Goal: Task Accomplishment & Management: Use online tool/utility

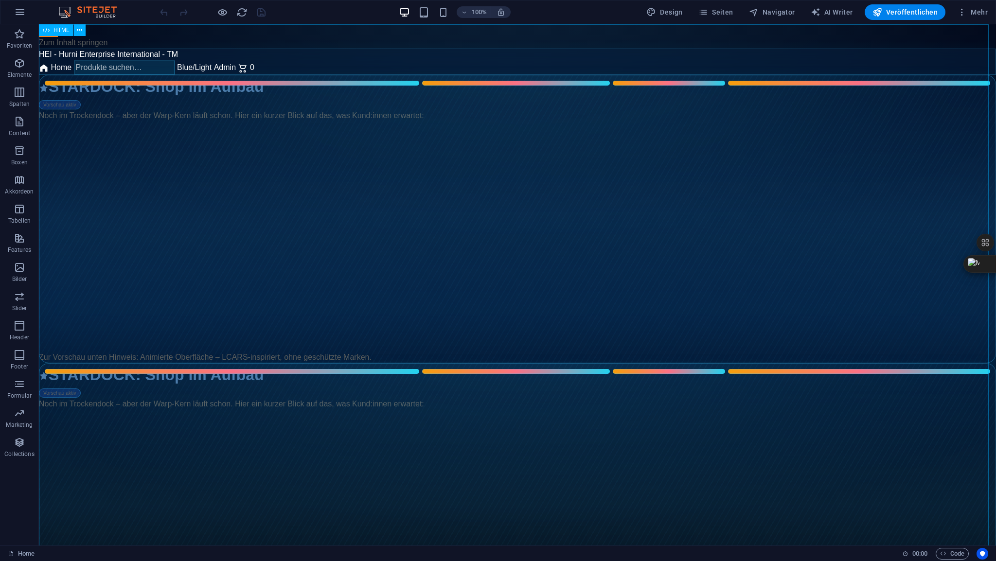
click at [65, 30] on span "HTML" at bounding box center [62, 30] width 16 height 6
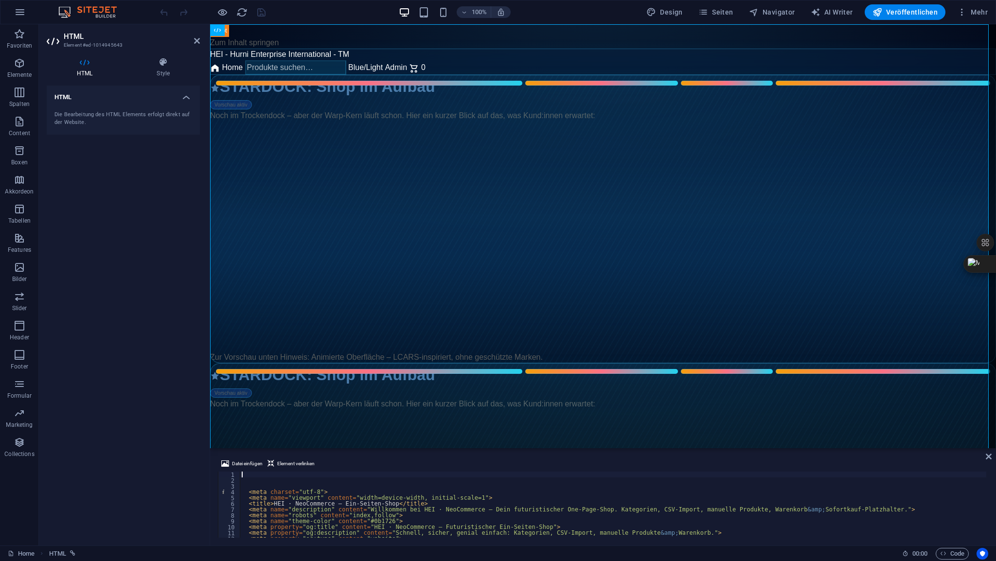
click at [261, 477] on div "< meta charset = "utf-8" > < meta name = "viewport" content = "width=device-wid…" at bounding box center [809, 510] width 1139 height 76
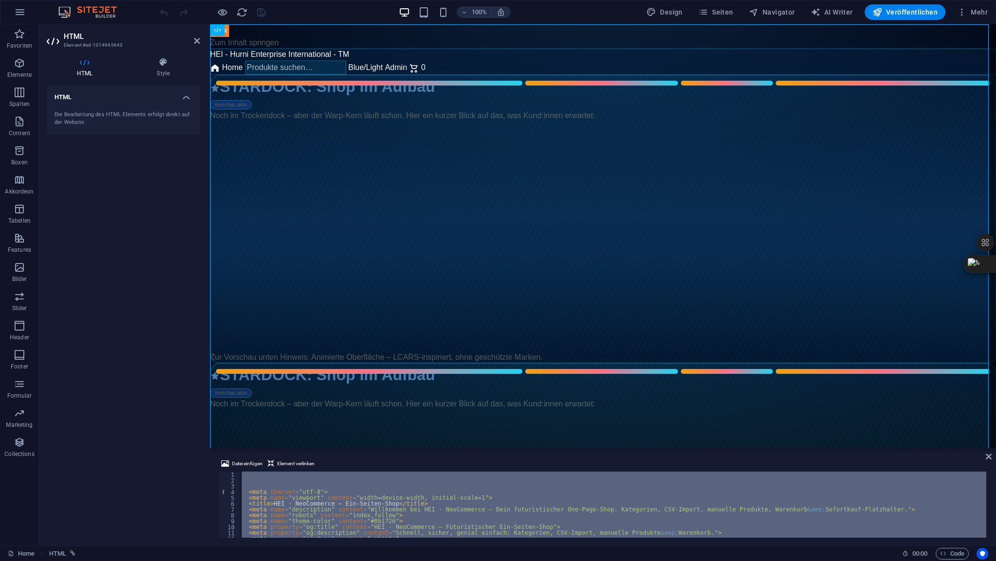
type textarea "<div class="text-sm font-mediu"
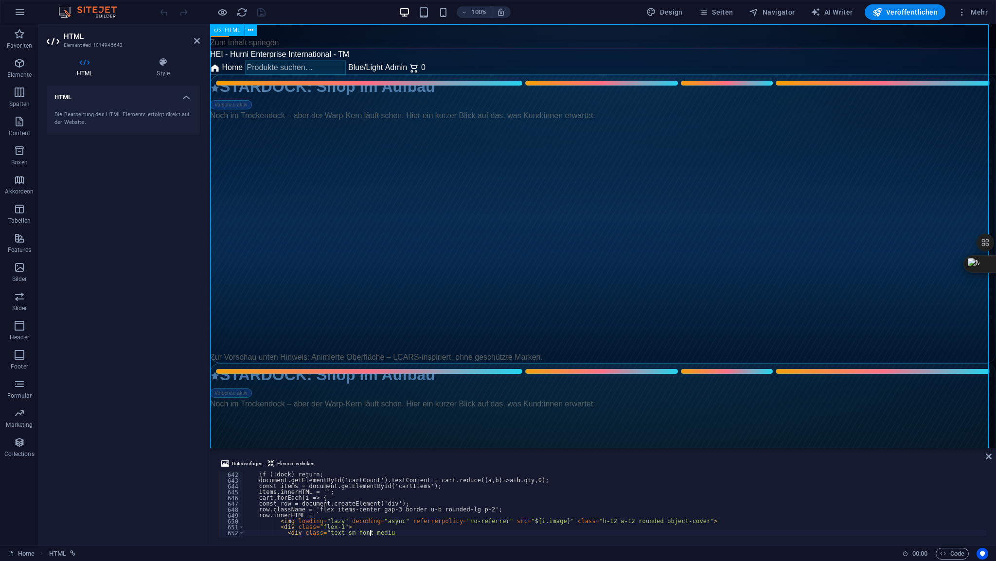
scroll to position [3743, 0]
click at [198, 42] on icon at bounding box center [197, 41] width 6 height 8
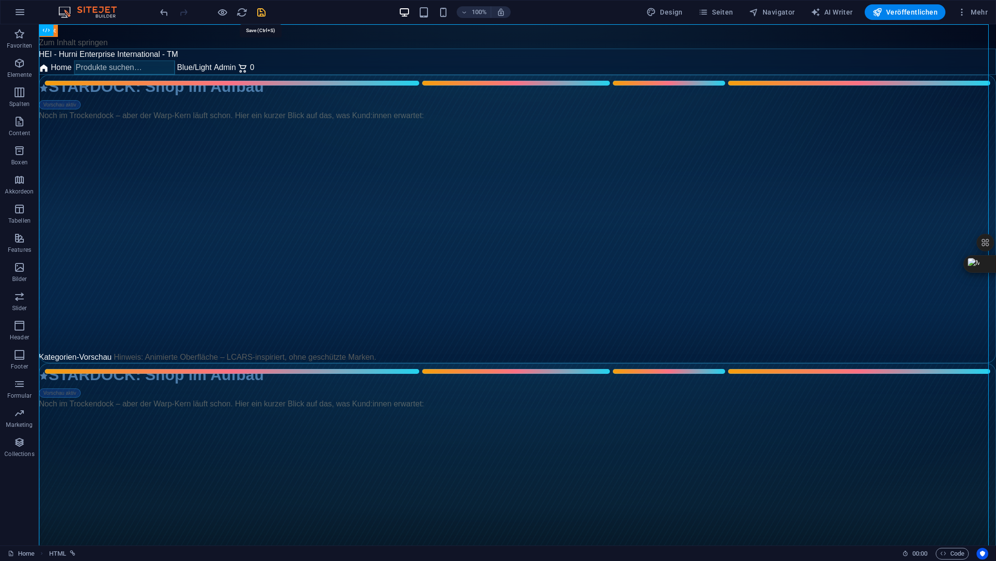
click at [258, 11] on icon "save" at bounding box center [261, 12] width 11 height 11
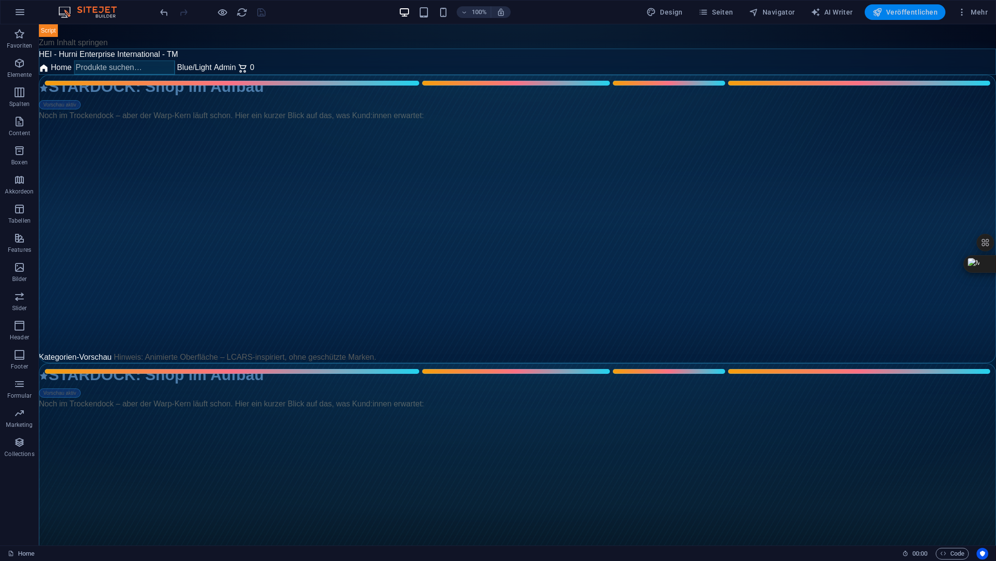
click at [910, 14] on span "Veröffentlichen" at bounding box center [905, 12] width 65 height 10
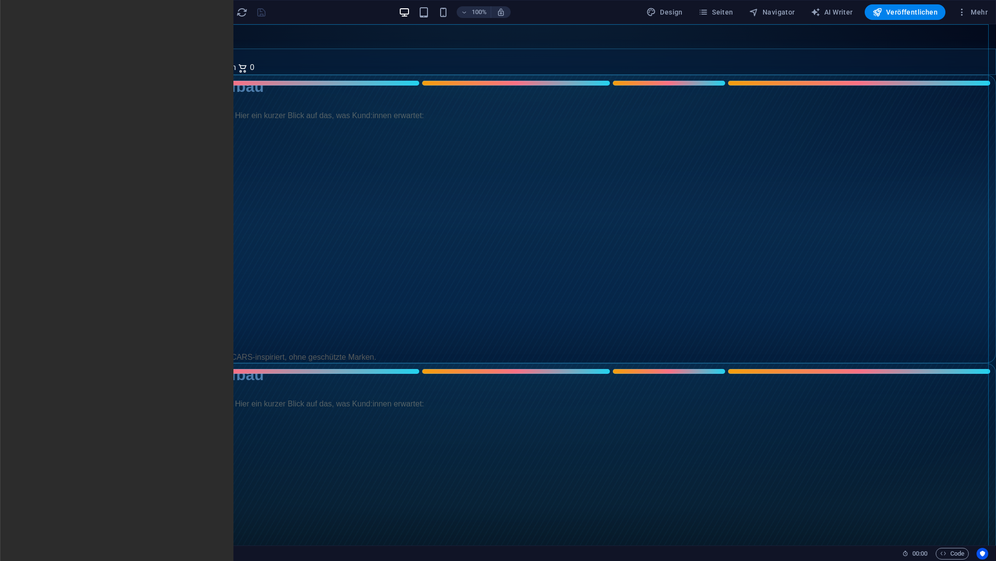
click at [62, 29] on span "HTML" at bounding box center [62, 30] width 16 height 6
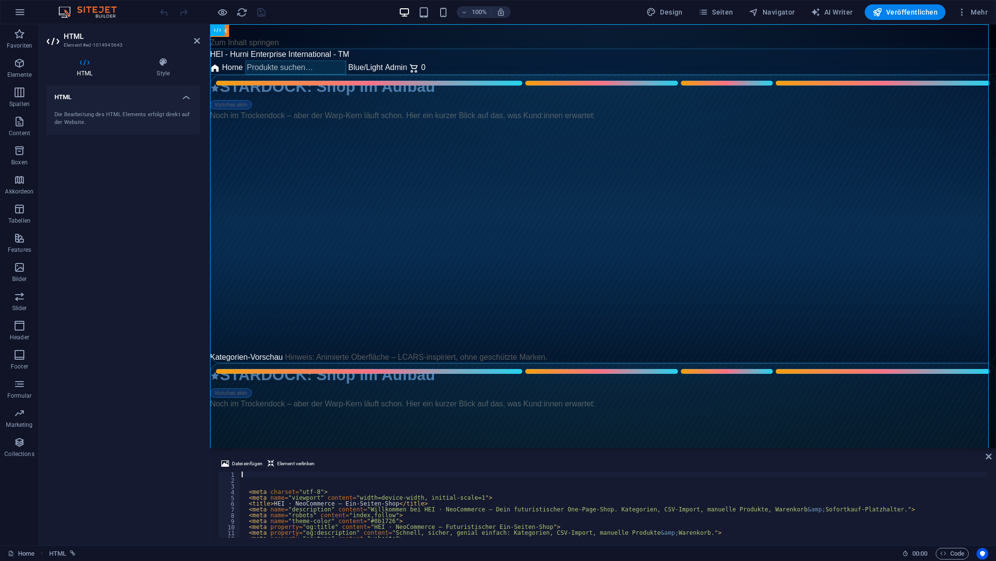
click at [258, 475] on div "< meta charset = "utf-8" > < meta name = "viewport" content = "width=device-wid…" at bounding box center [809, 510] width 1139 height 76
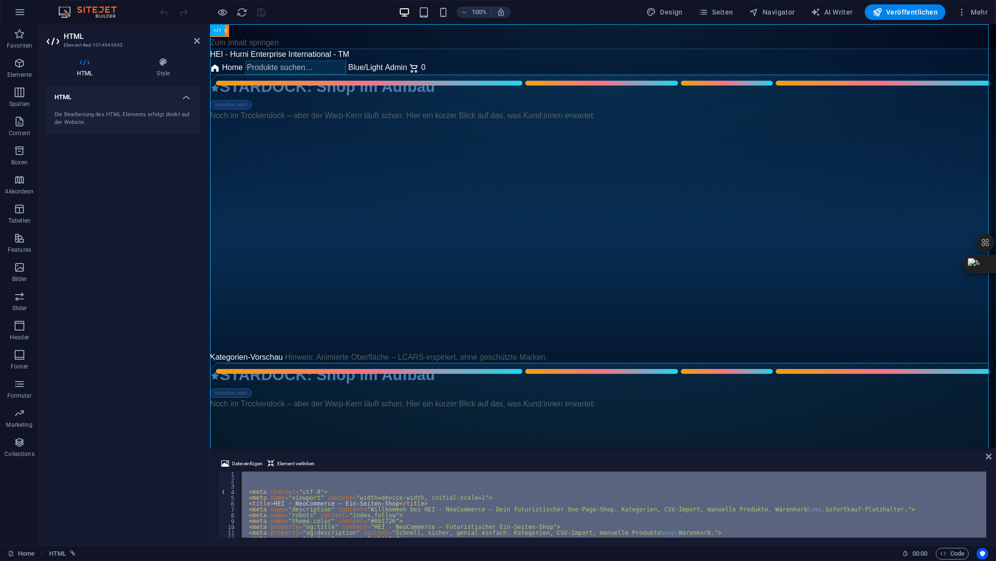
type textarea "<div class="text-sm font-mediu"
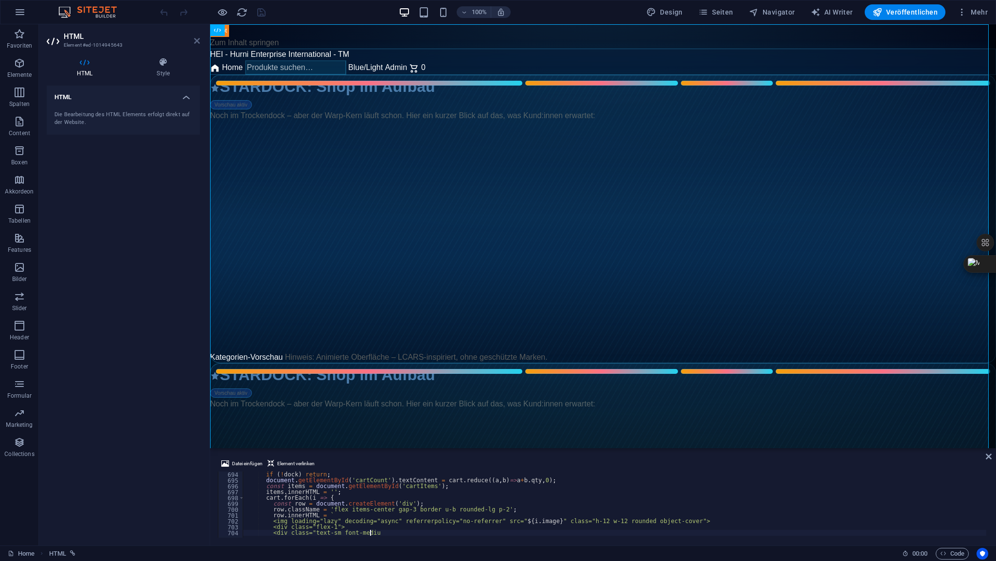
click at [199, 40] on icon at bounding box center [197, 41] width 6 height 8
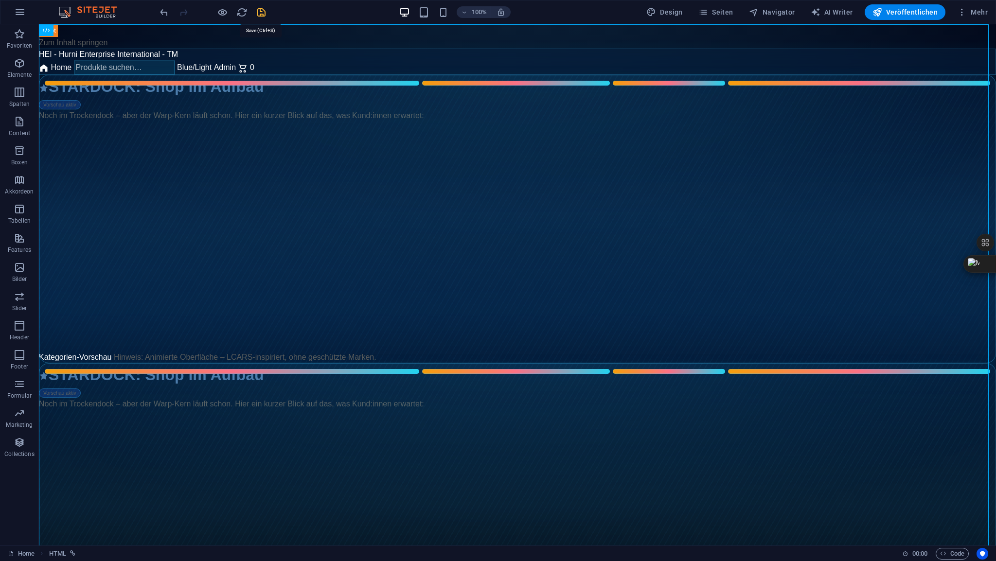
click at [261, 13] on icon "save" at bounding box center [261, 12] width 11 height 11
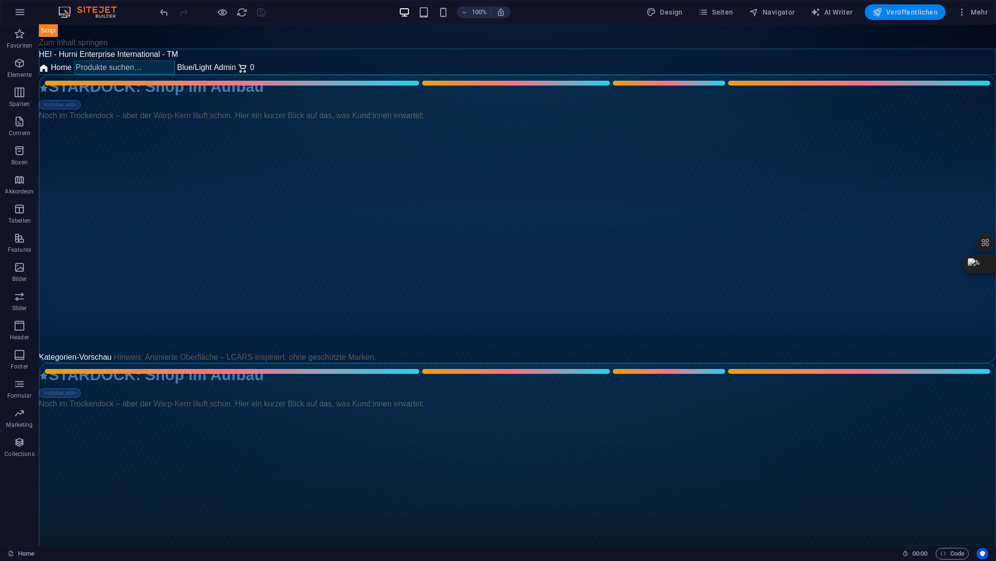
click at [913, 11] on span "Veröffentlichen" at bounding box center [905, 12] width 65 height 10
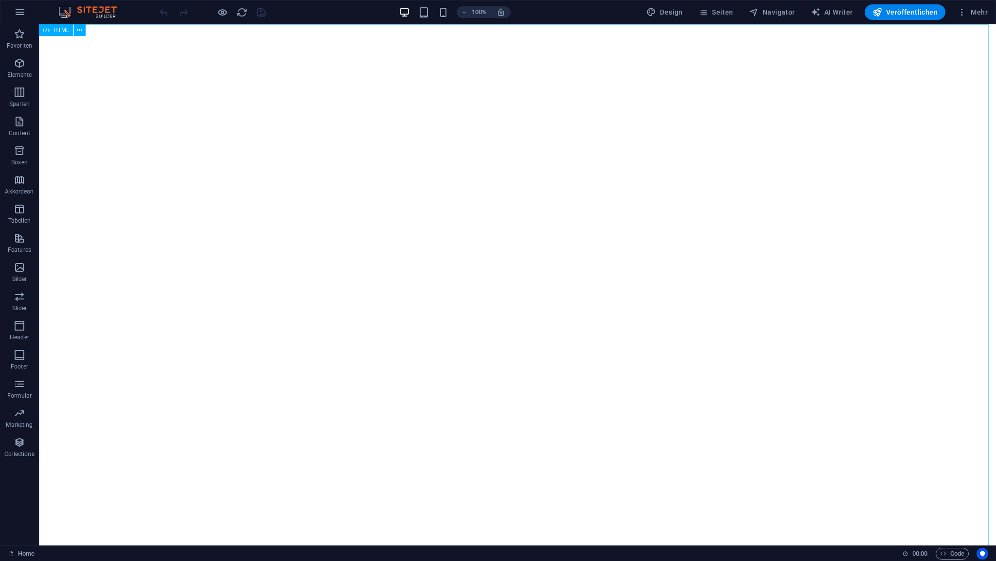
click at [65, 29] on span "HTML" at bounding box center [62, 30] width 16 height 6
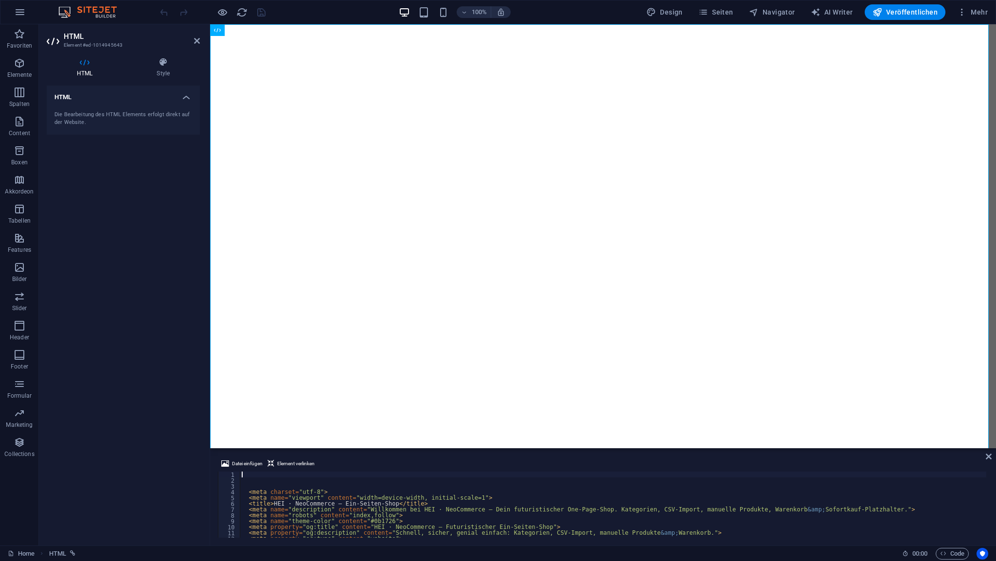
click at [258, 477] on div "< meta charset = "utf-8" > < meta name = "viewport" content = "width=device-wid…" at bounding box center [809, 510] width 1139 height 76
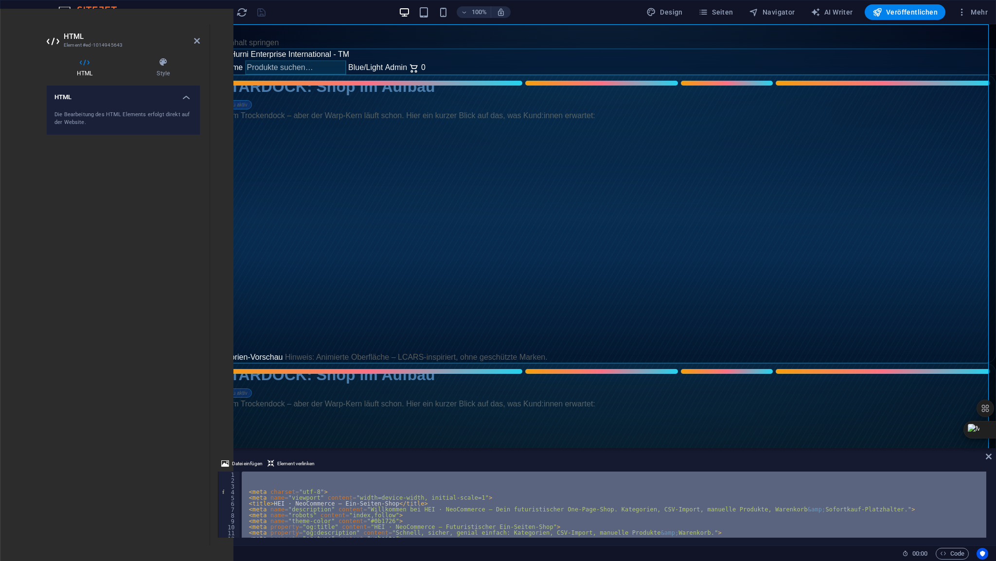
type textarea "<div class="text-sm font-mediu"
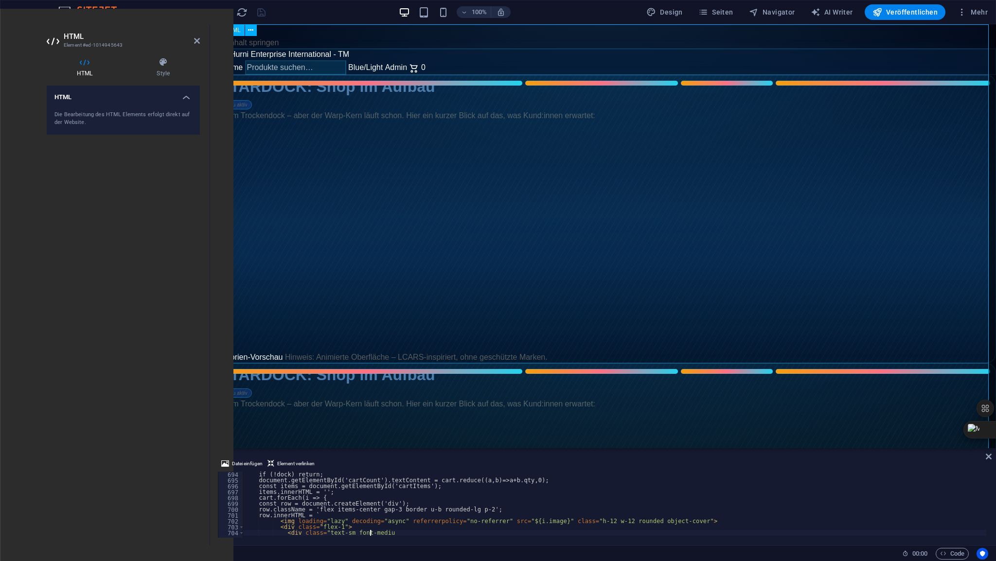
scroll to position [4046, 0]
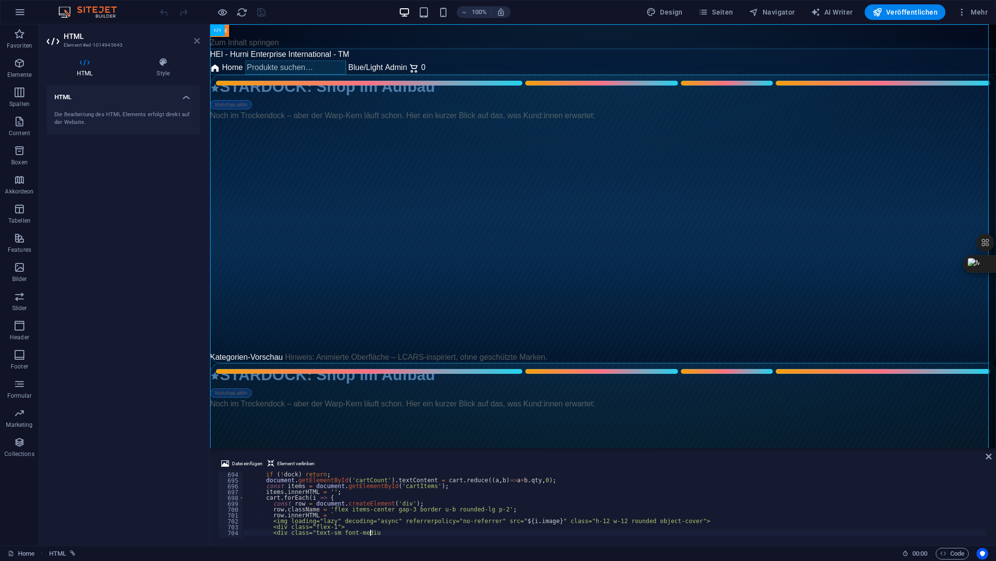
click at [198, 39] on icon at bounding box center [197, 41] width 6 height 8
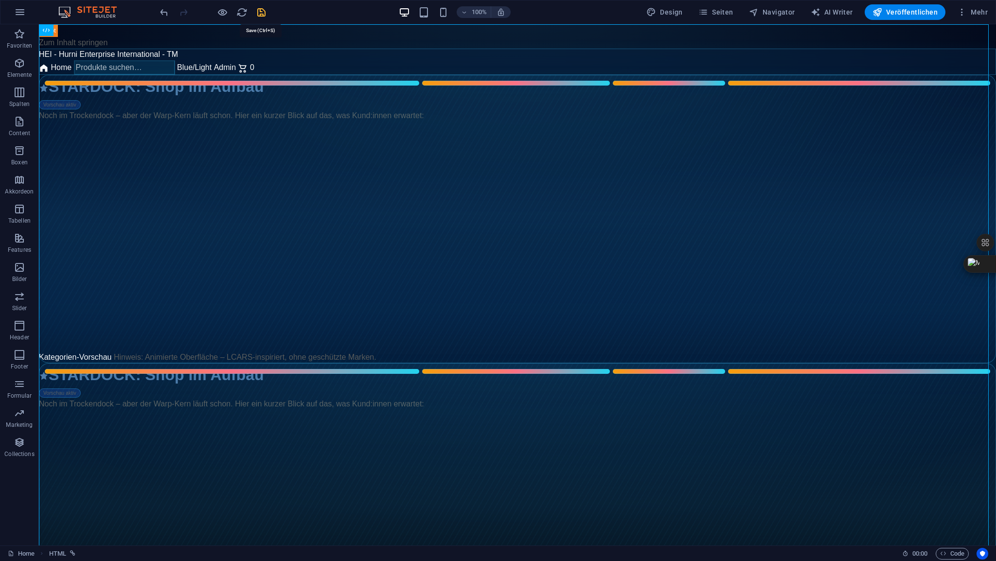
click at [263, 12] on icon "save" at bounding box center [261, 12] width 11 height 11
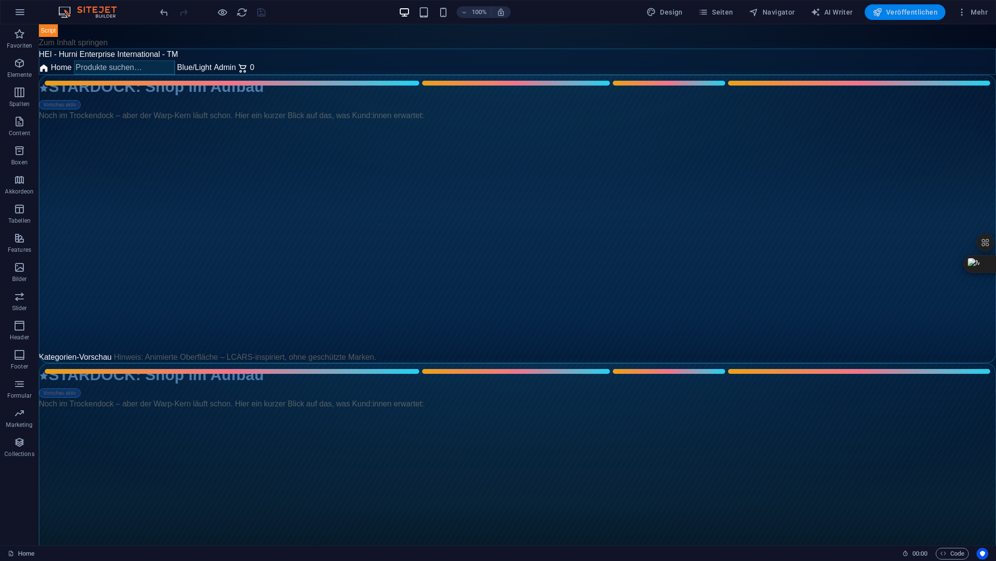
click at [904, 14] on span "Veröffentlichen" at bounding box center [905, 12] width 65 height 10
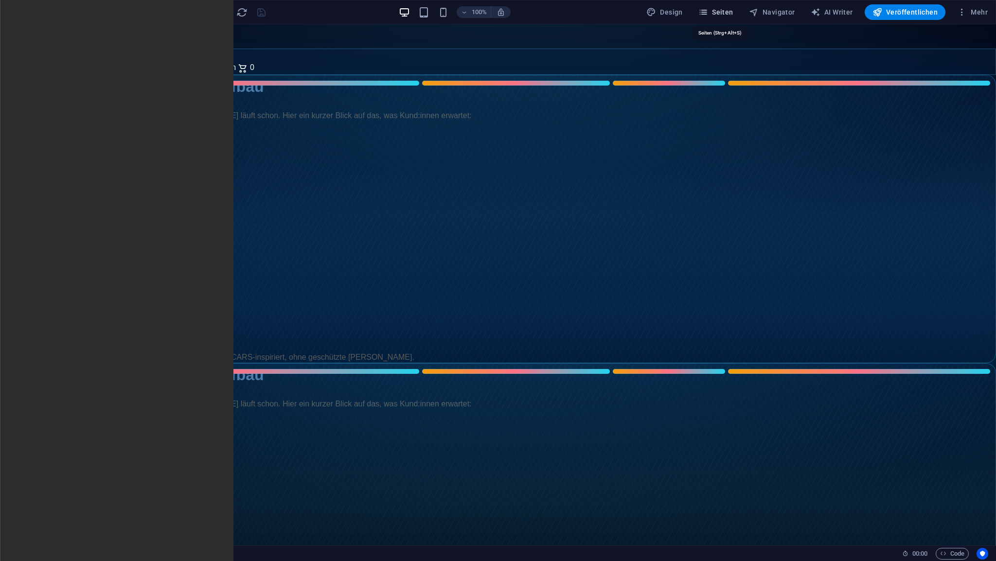
click at [728, 14] on span "Seiten" at bounding box center [716, 12] width 35 height 10
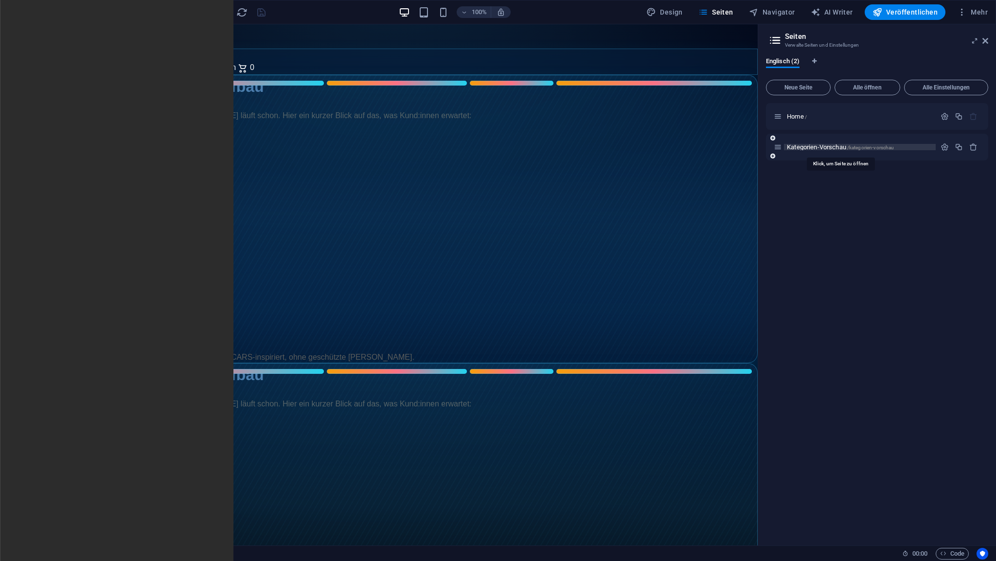
click at [817, 146] on span "Kategorien-Vorschau /kategorien-vorschau" at bounding box center [840, 147] width 107 height 7
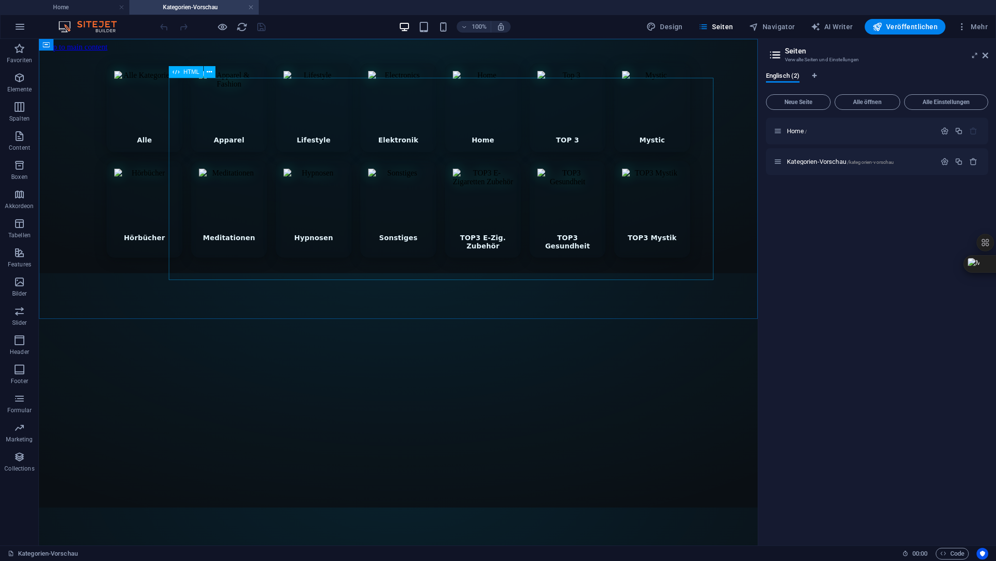
click at [195, 72] on span "HTML" at bounding box center [191, 72] width 16 height 6
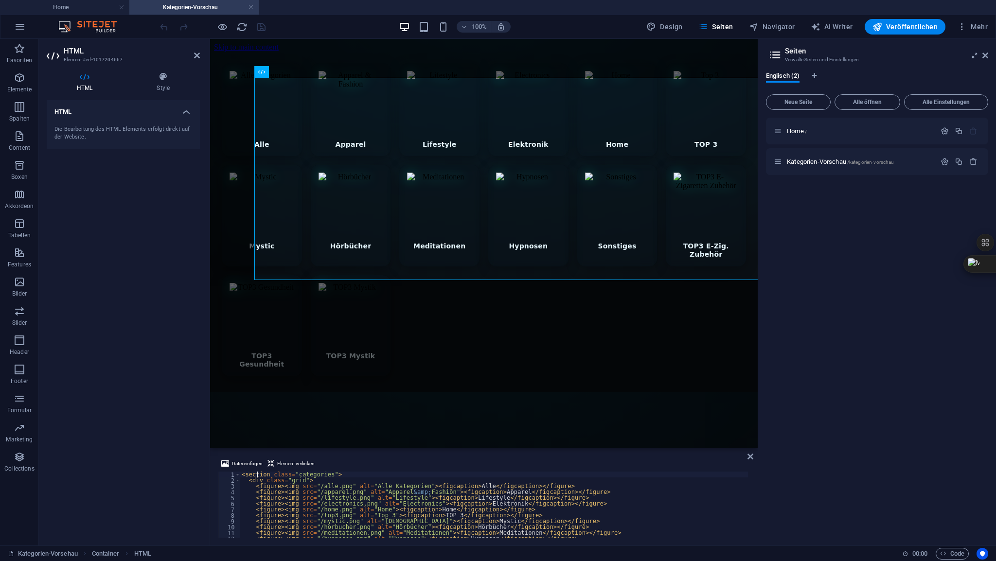
click at [256, 474] on div "< section class = "categories" > < div class = "grid" > < figure > < img src = …" at bounding box center [494, 511] width 508 height 78
type textarea "</style>"
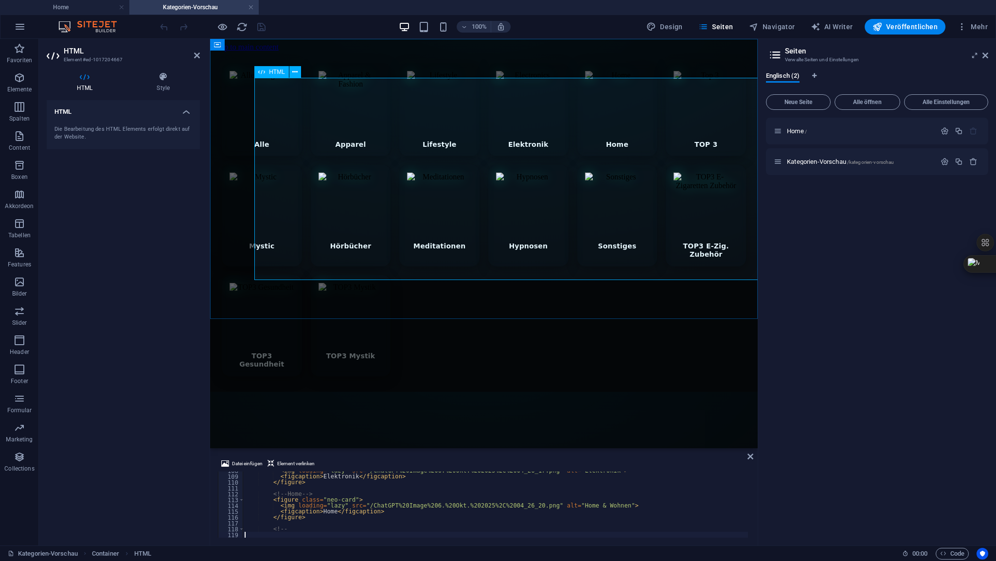
scroll to position [629, 0]
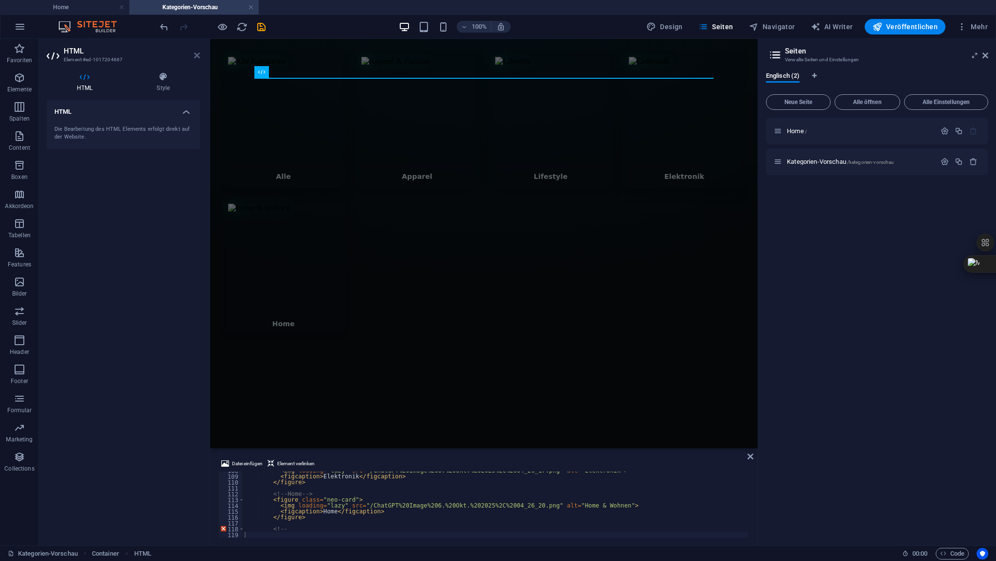
click at [196, 57] on icon at bounding box center [197, 56] width 6 height 8
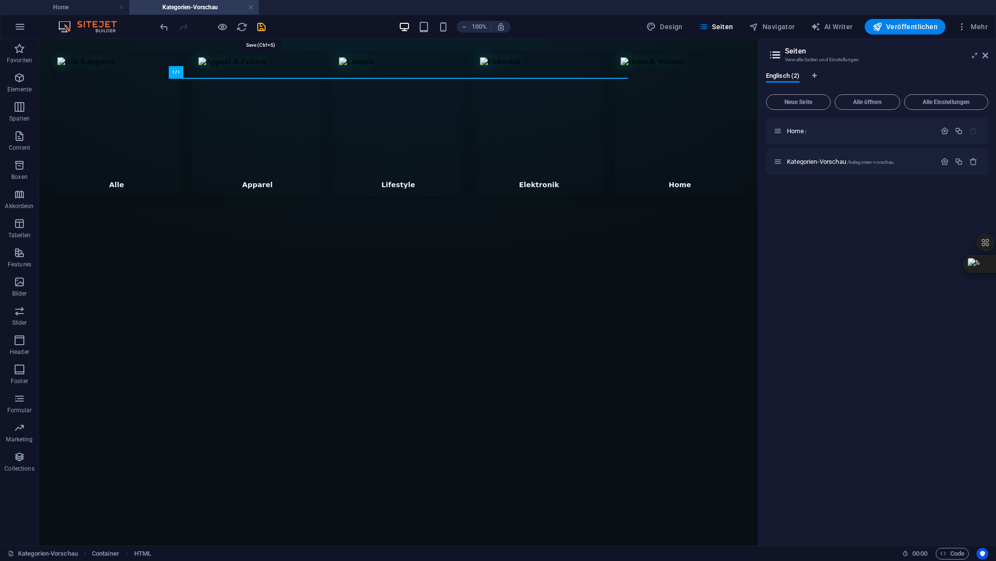
click at [259, 26] on icon "save" at bounding box center [261, 26] width 11 height 11
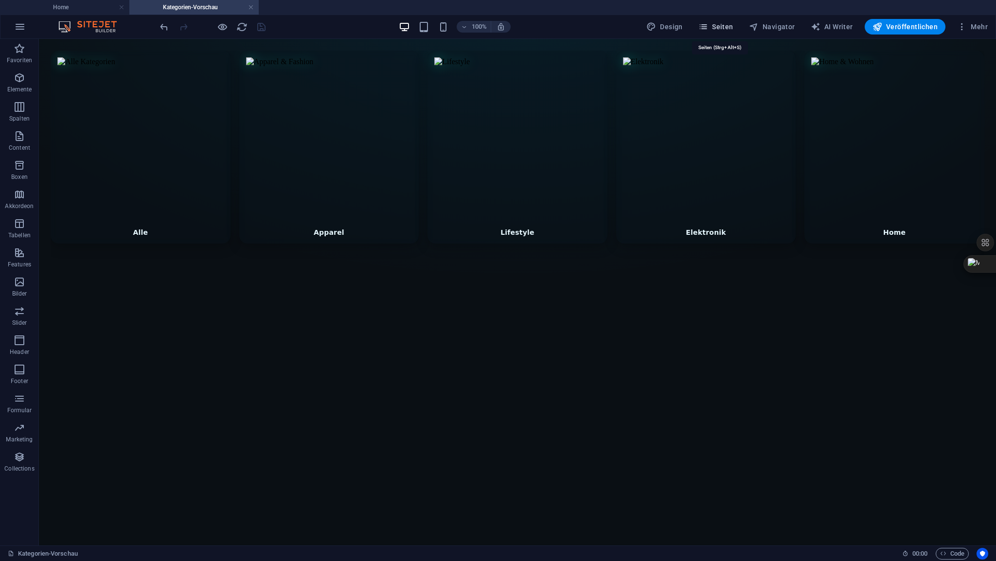
click at [726, 28] on span "Seiten" at bounding box center [716, 27] width 35 height 10
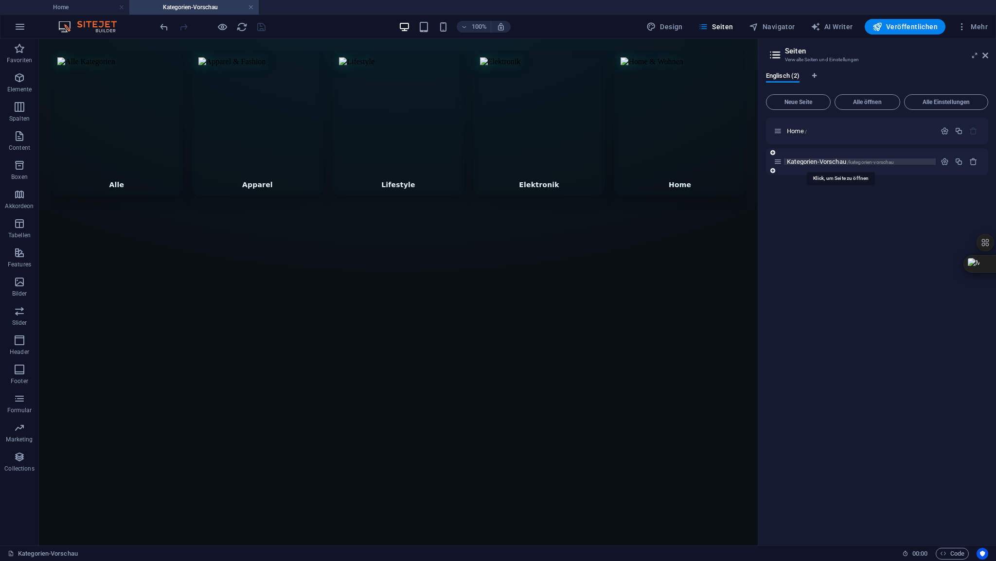
click at [809, 162] on span "Kategorien-Vorschau /kategorien-vorschau" at bounding box center [840, 161] width 107 height 7
click at [90, 44] on icon at bounding box center [89, 45] width 5 height 10
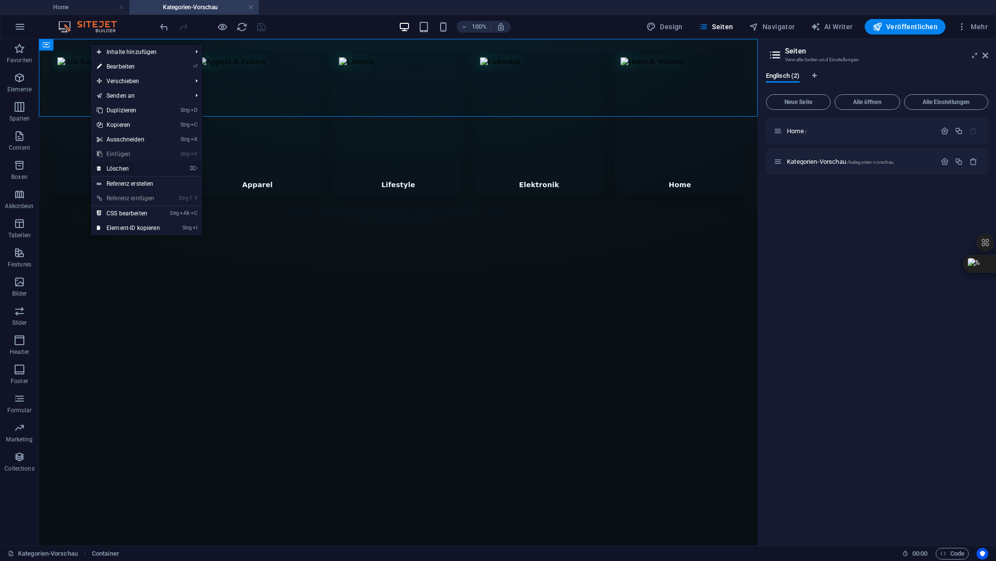
click at [127, 170] on link "⌦ Löschen" at bounding box center [128, 169] width 75 height 15
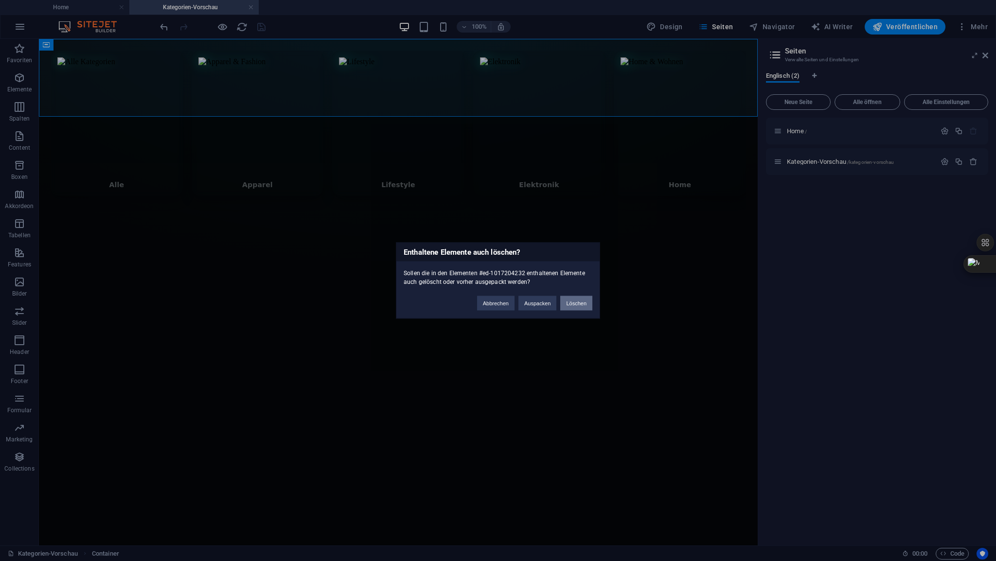
click at [575, 302] on button "Löschen" at bounding box center [577, 303] width 32 height 15
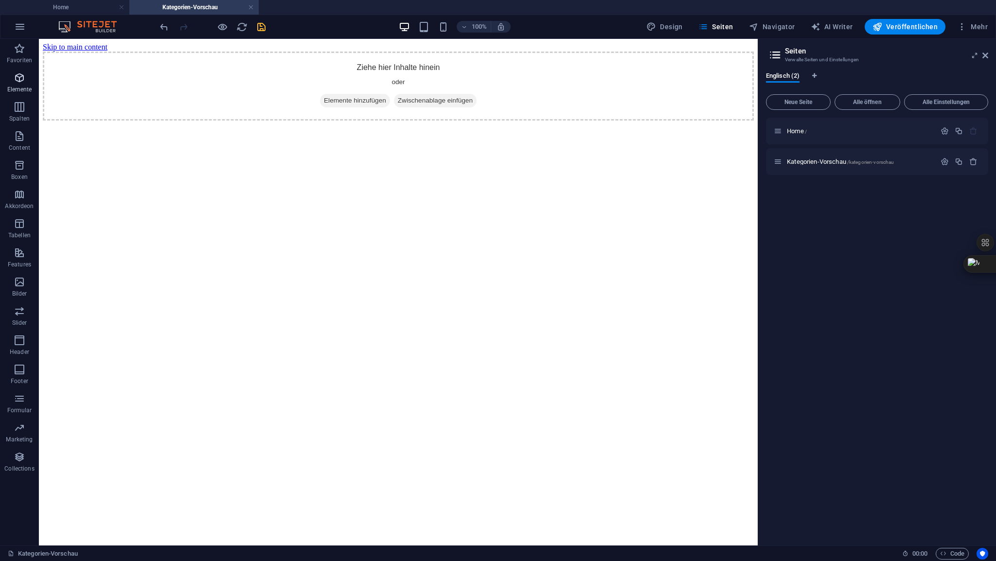
click at [23, 82] on icon "button" at bounding box center [20, 78] width 12 height 12
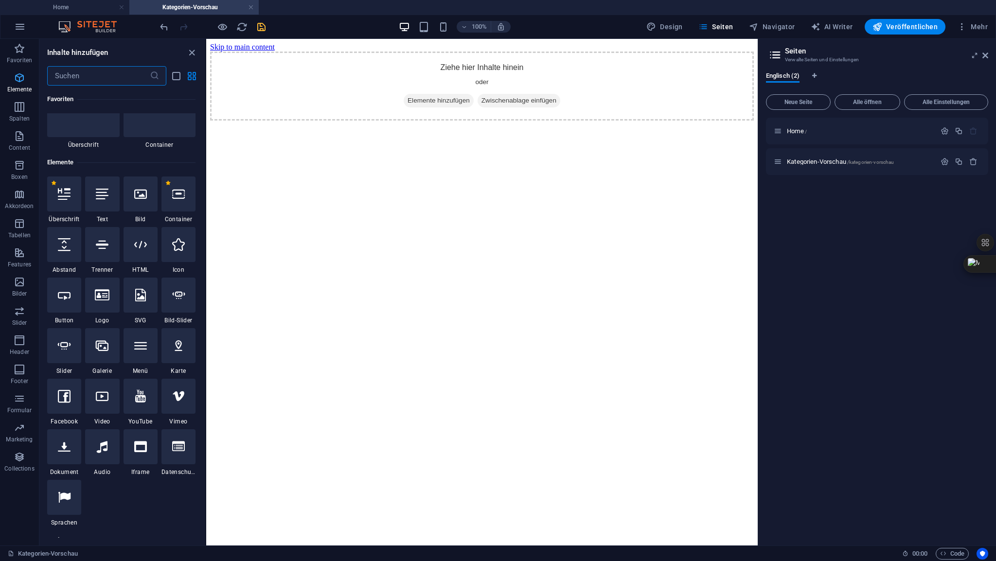
scroll to position [103, 0]
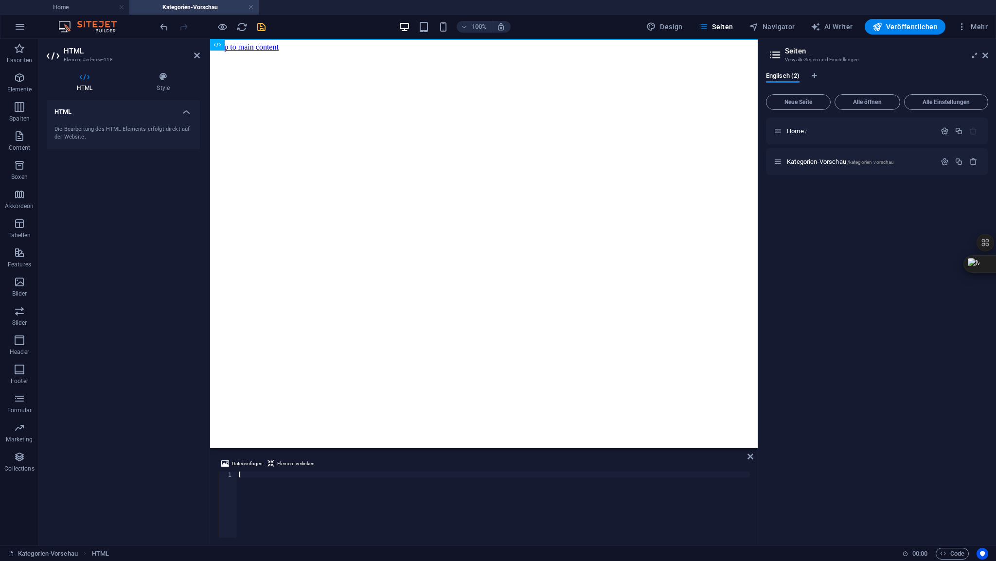
click at [247, 476] on div at bounding box center [493, 511] width 513 height 78
type textarea "</html>"
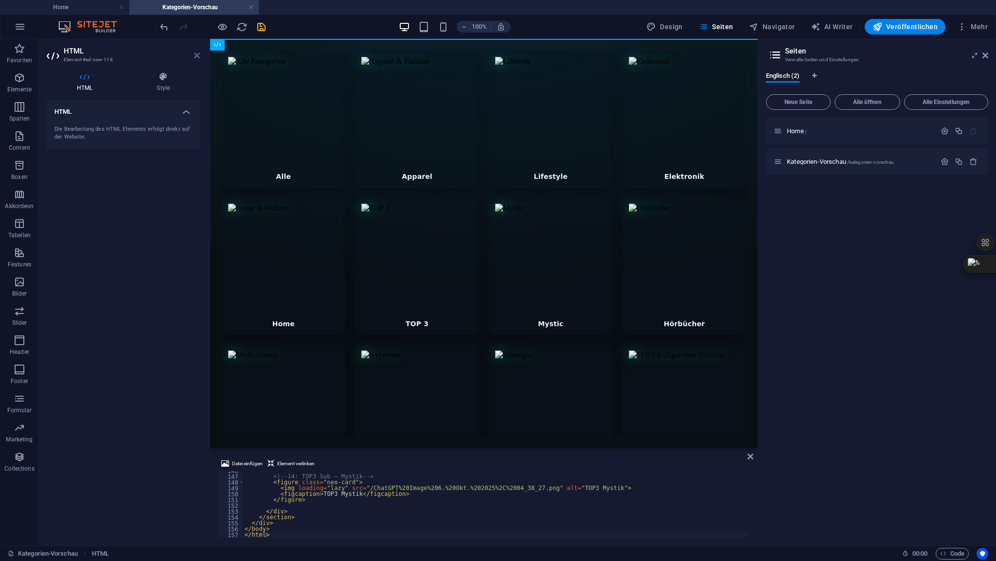
click at [199, 55] on icon at bounding box center [197, 56] width 6 height 8
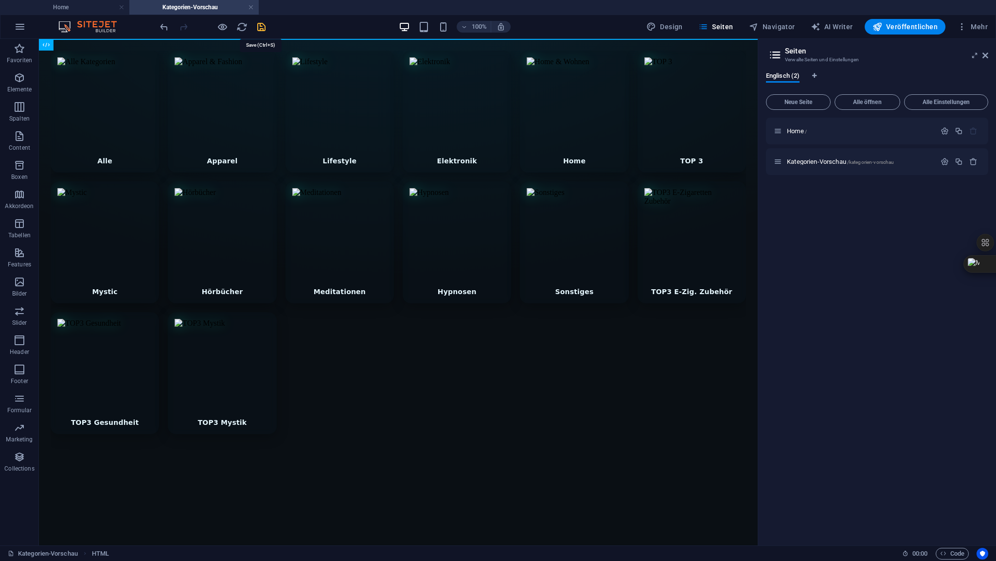
click at [260, 29] on icon "save" at bounding box center [261, 26] width 11 height 11
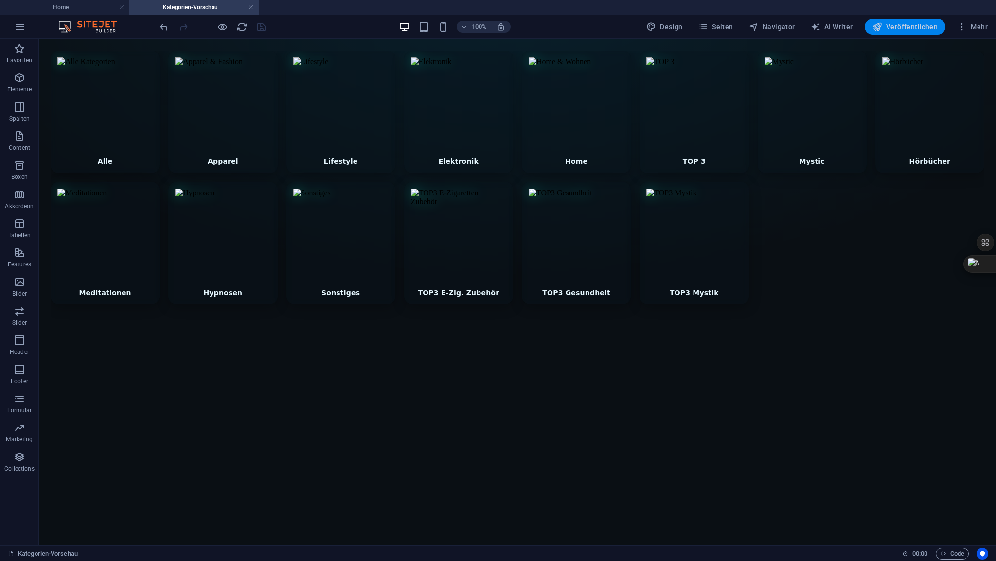
click at [893, 28] on span "Veröffentlichen" at bounding box center [905, 27] width 65 height 10
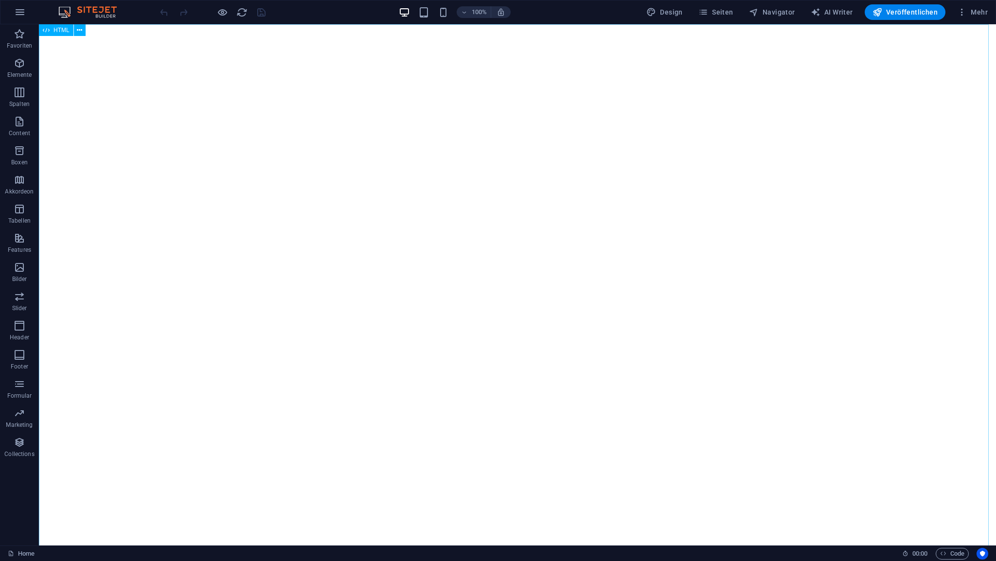
click at [63, 30] on span "HTML" at bounding box center [62, 30] width 16 height 6
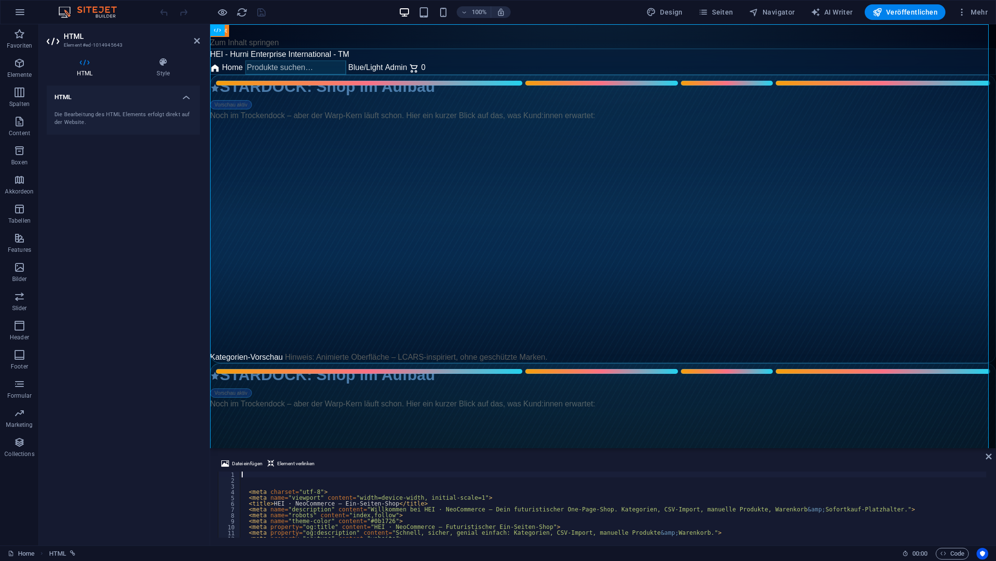
click at [265, 477] on div "< meta charset = "utf-8" > < meta name = "viewport" content = "width=device-wid…" at bounding box center [809, 510] width 1139 height 76
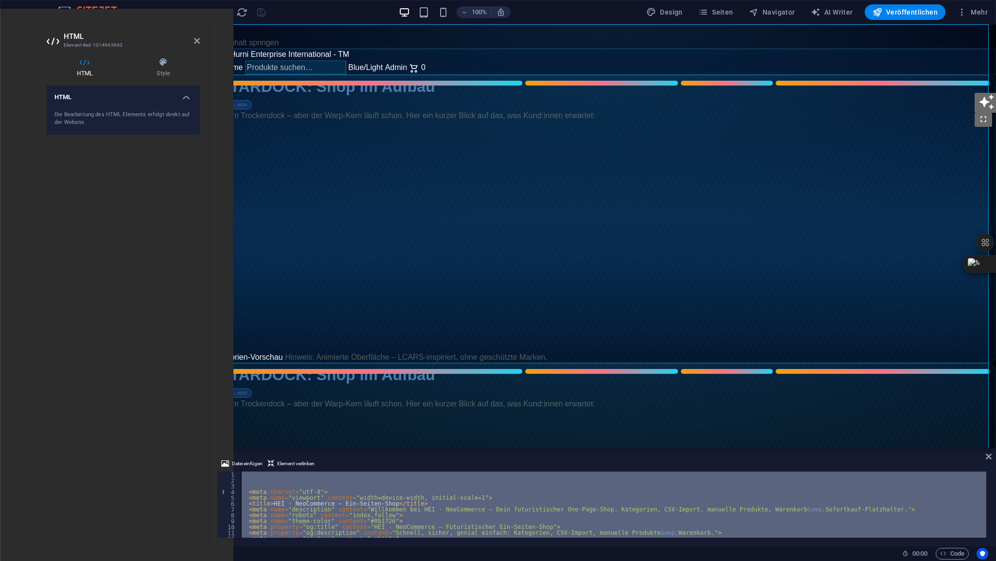
type textarea "<div class="text-sm font-mediu"
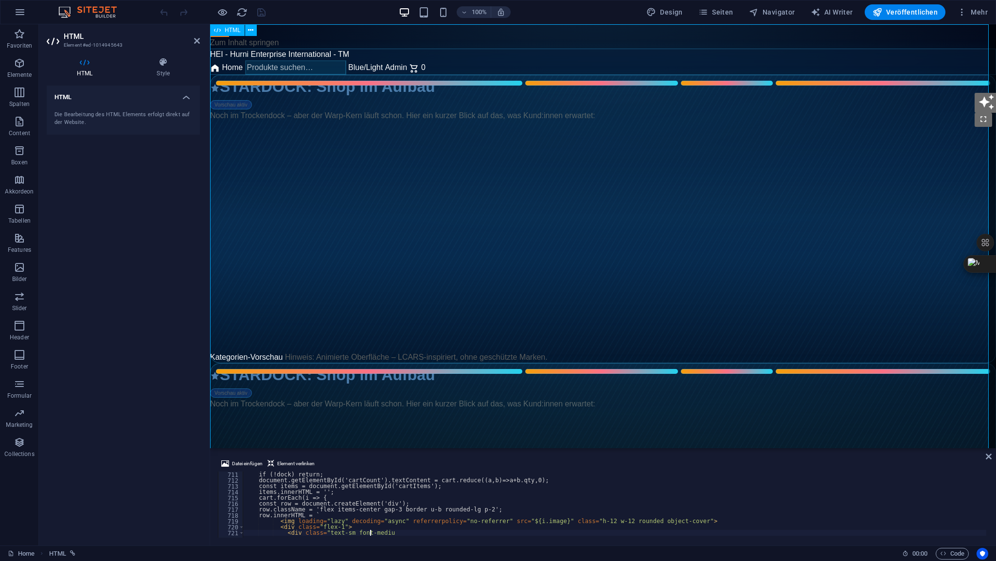
scroll to position [4146, 0]
click at [196, 41] on icon at bounding box center [197, 41] width 6 height 8
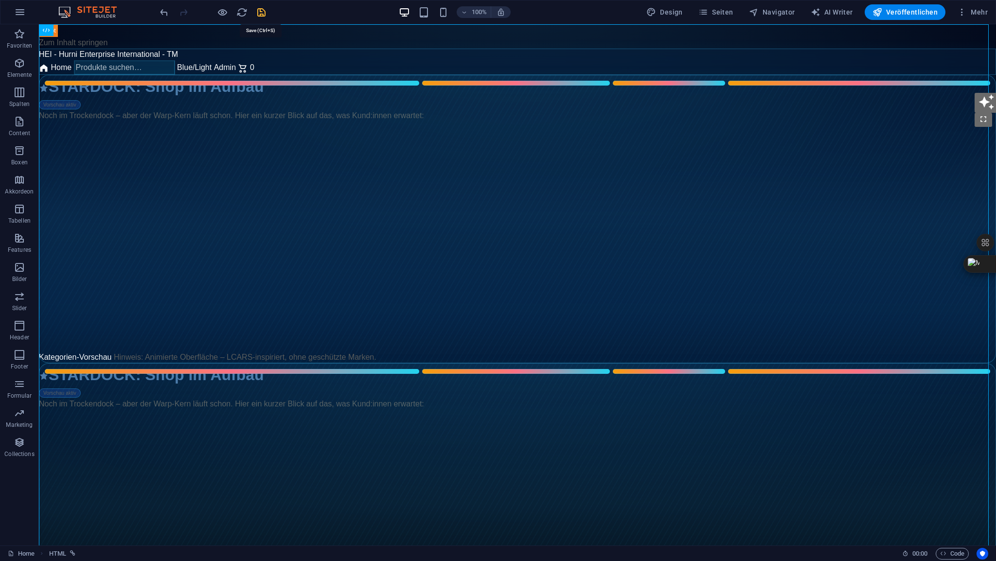
click at [261, 12] on icon "save" at bounding box center [261, 12] width 11 height 11
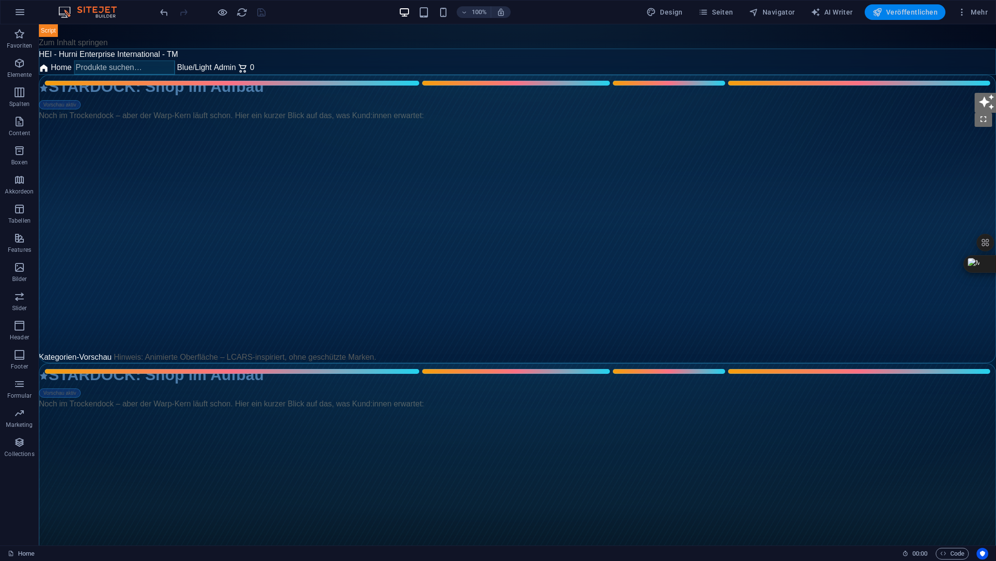
click at [896, 14] on span "Veröffentlichen" at bounding box center [905, 12] width 65 height 10
click at [63, 28] on span "HTML" at bounding box center [62, 30] width 16 height 6
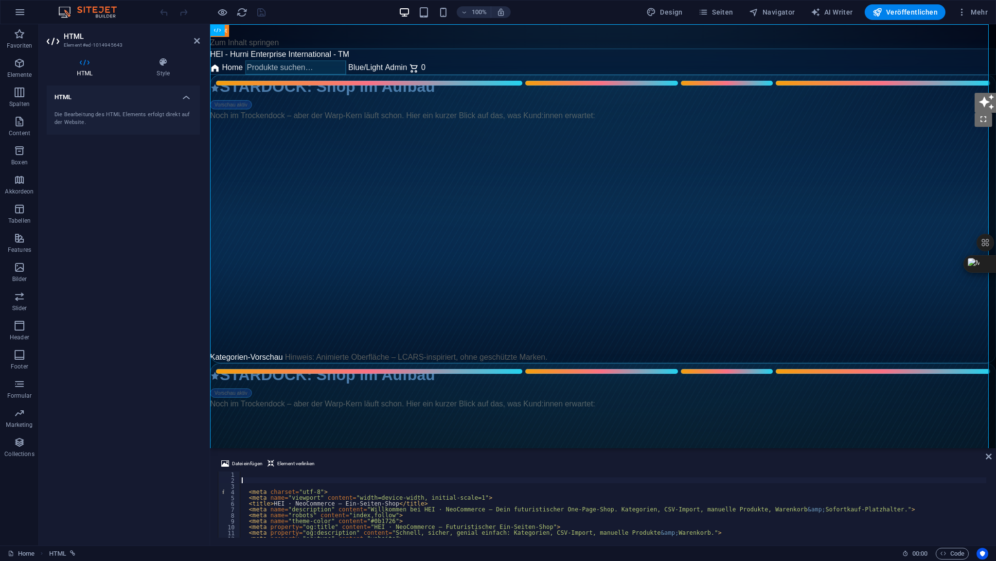
click at [259, 478] on div "< meta charset = "utf-8" > < meta name = "viewport" content = "width=device-wid…" at bounding box center [809, 510] width 1139 height 76
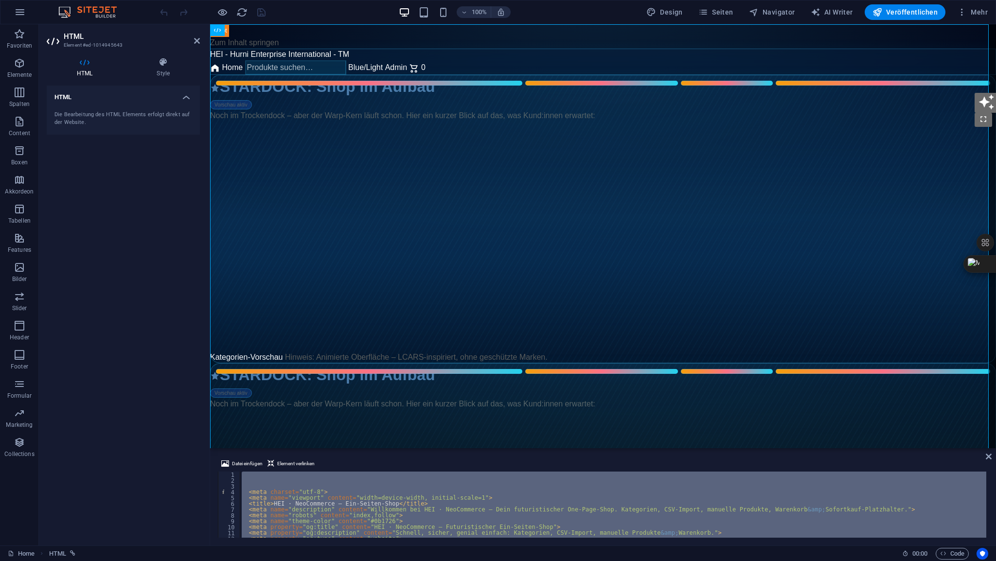
type textarea "<div class="text-sm font-mediu"
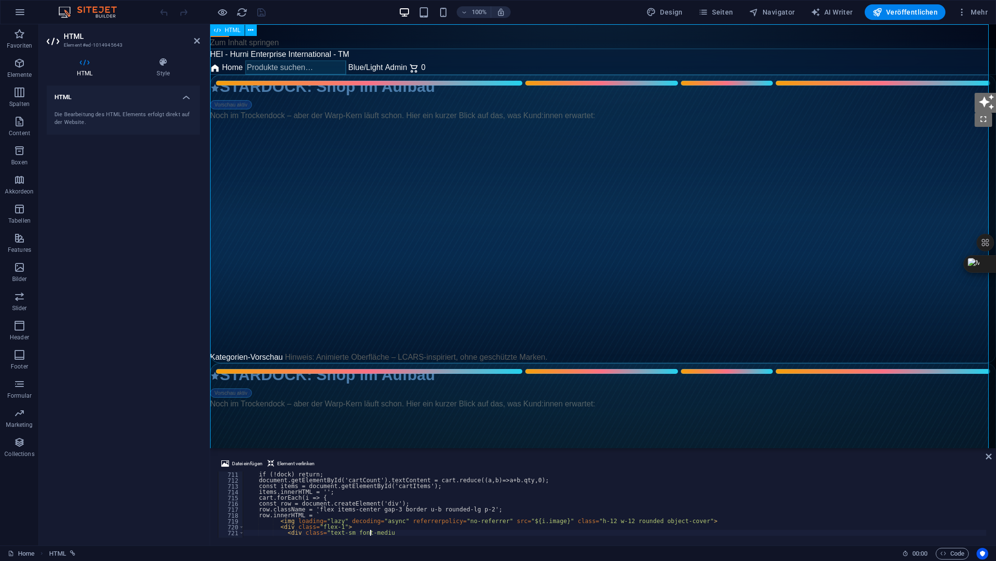
scroll to position [4146, 0]
click at [195, 42] on icon at bounding box center [197, 41] width 6 height 8
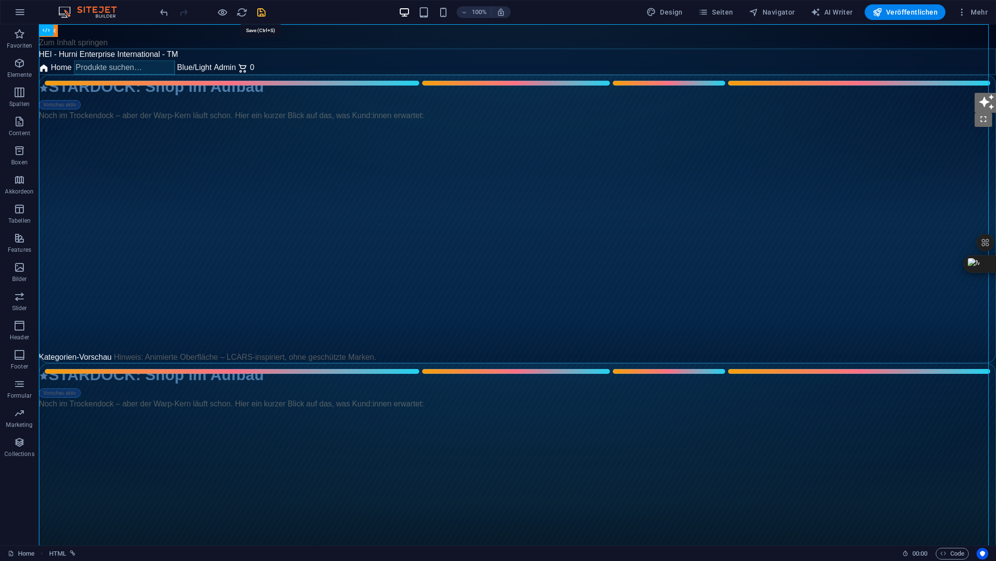
click at [263, 12] on icon "save" at bounding box center [261, 12] width 11 height 11
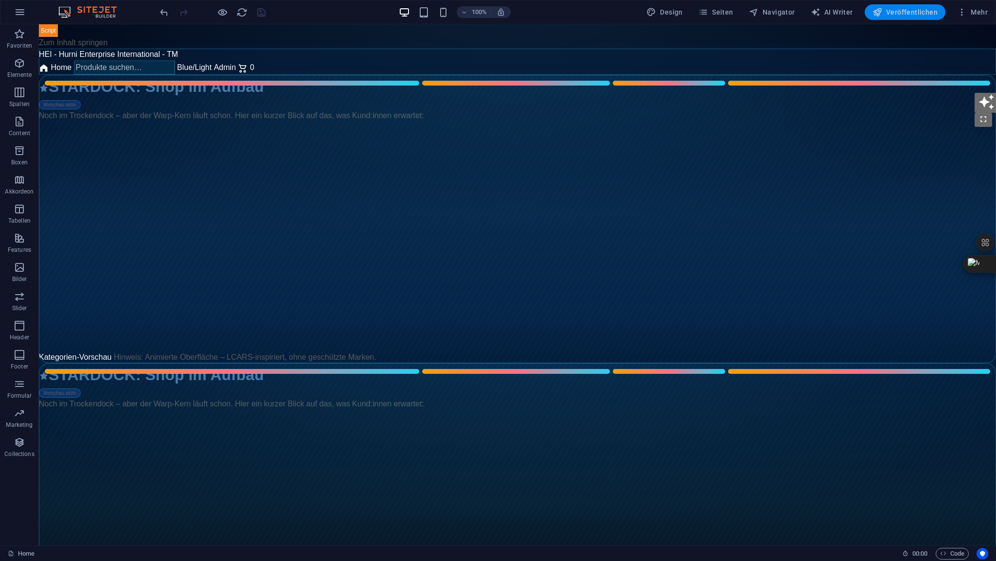
click at [907, 11] on span "Veröffentlichen" at bounding box center [905, 12] width 65 height 10
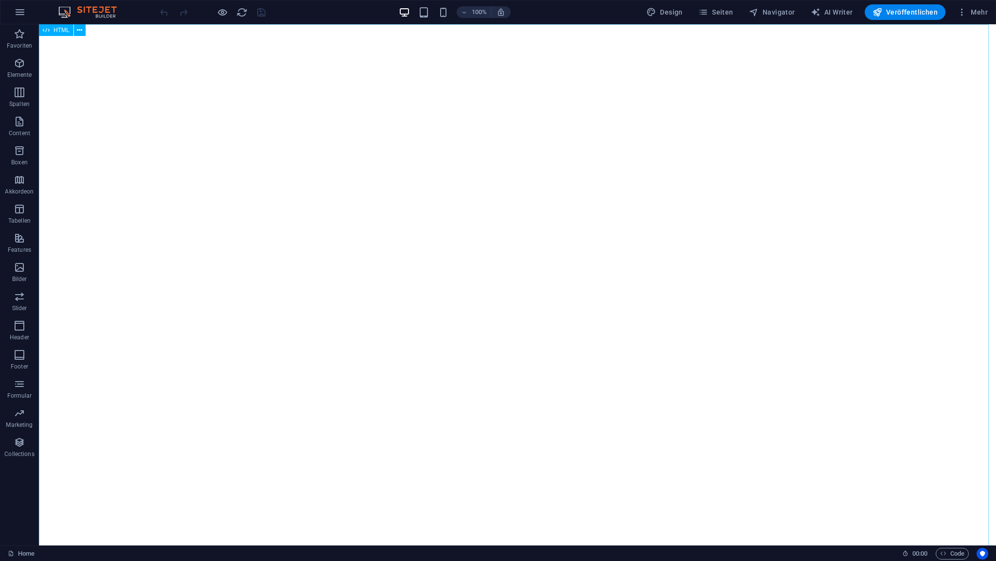
click at [62, 30] on span "HTML" at bounding box center [62, 30] width 16 height 6
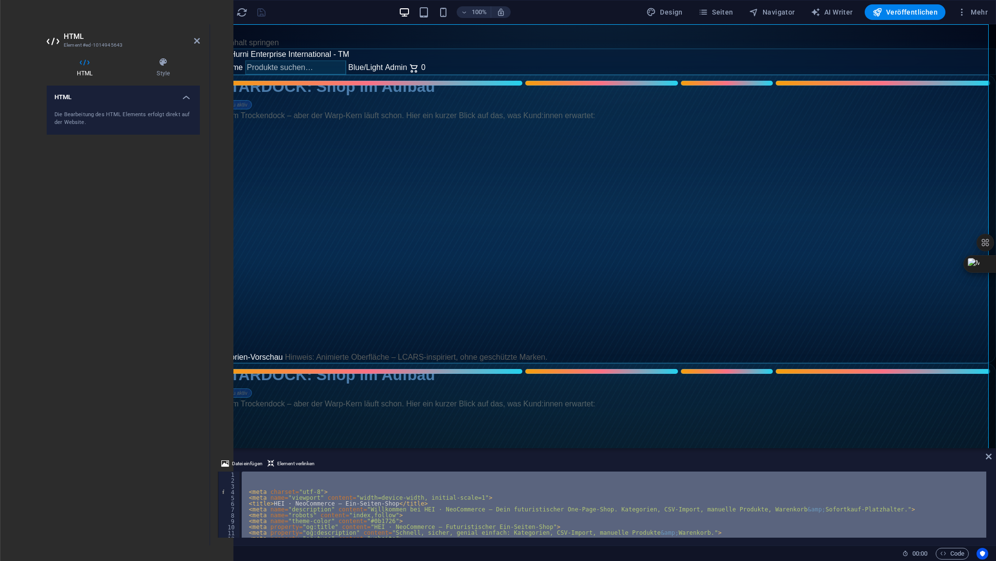
type textarea "<div class="text-sm font-mediu"
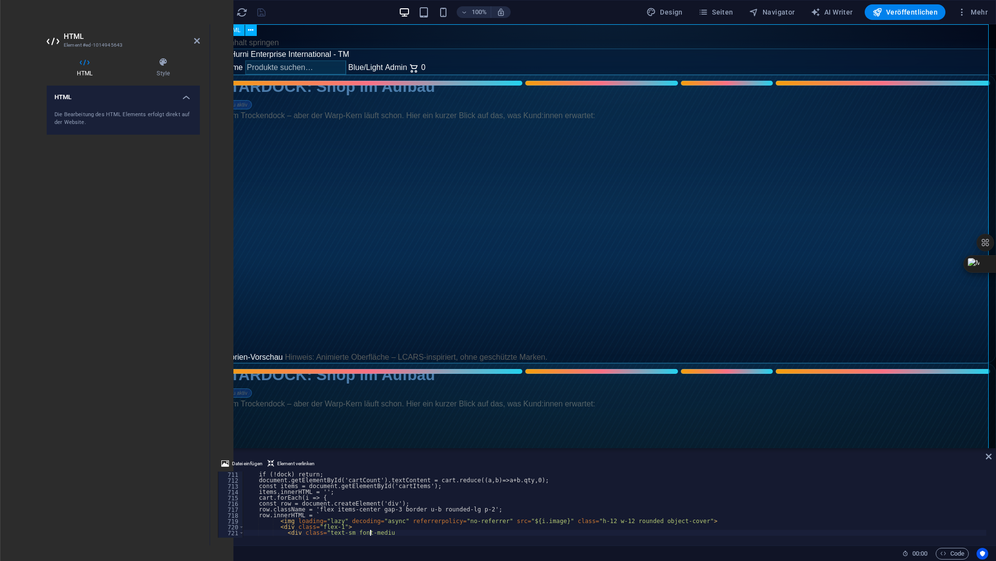
scroll to position [4146, 0]
click at [195, 43] on icon at bounding box center [197, 41] width 6 height 8
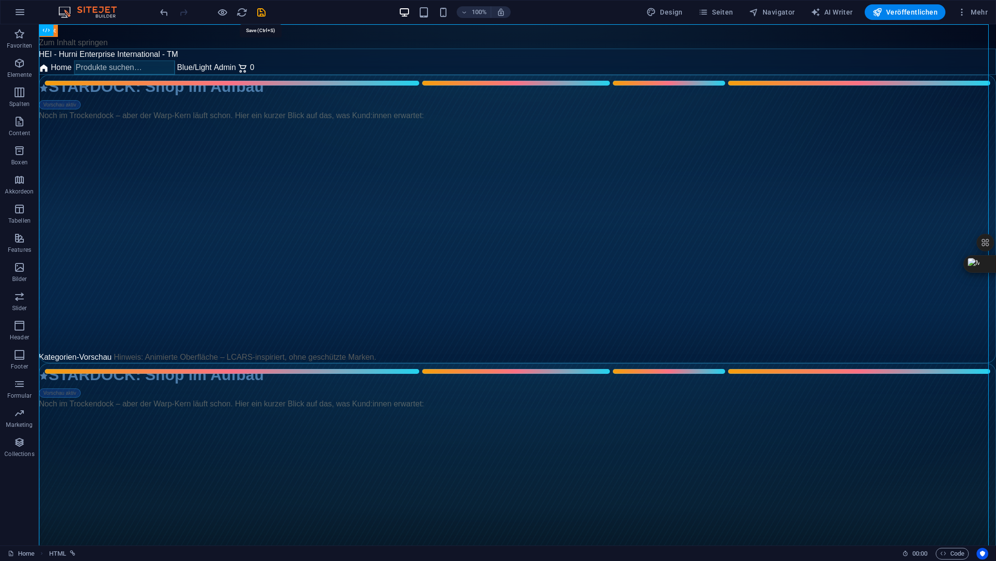
click at [258, 13] on icon "save" at bounding box center [261, 12] width 11 height 11
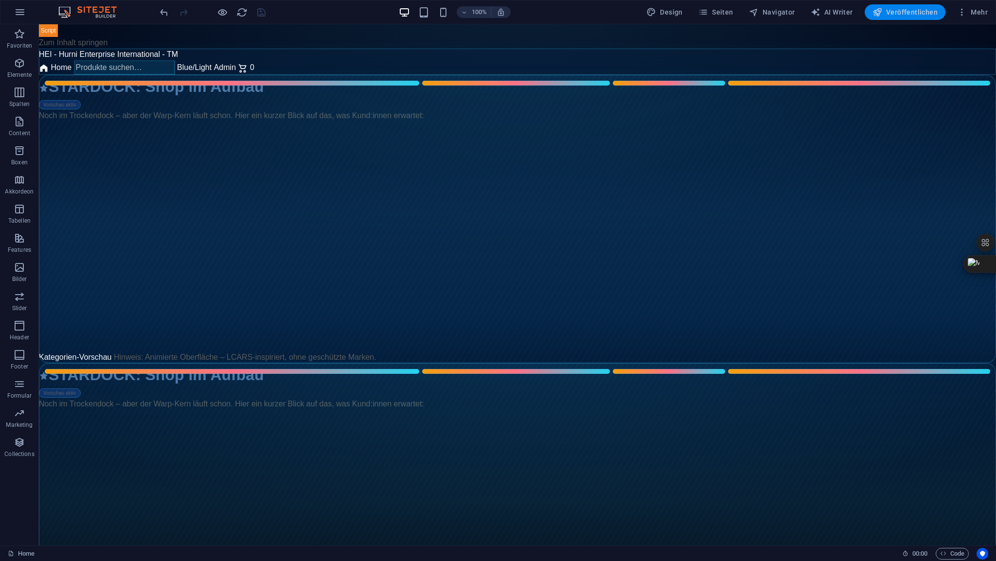
click at [904, 11] on span "Veröffentlichen" at bounding box center [905, 12] width 65 height 10
click at [726, 14] on span "Seiten" at bounding box center [716, 12] width 35 height 10
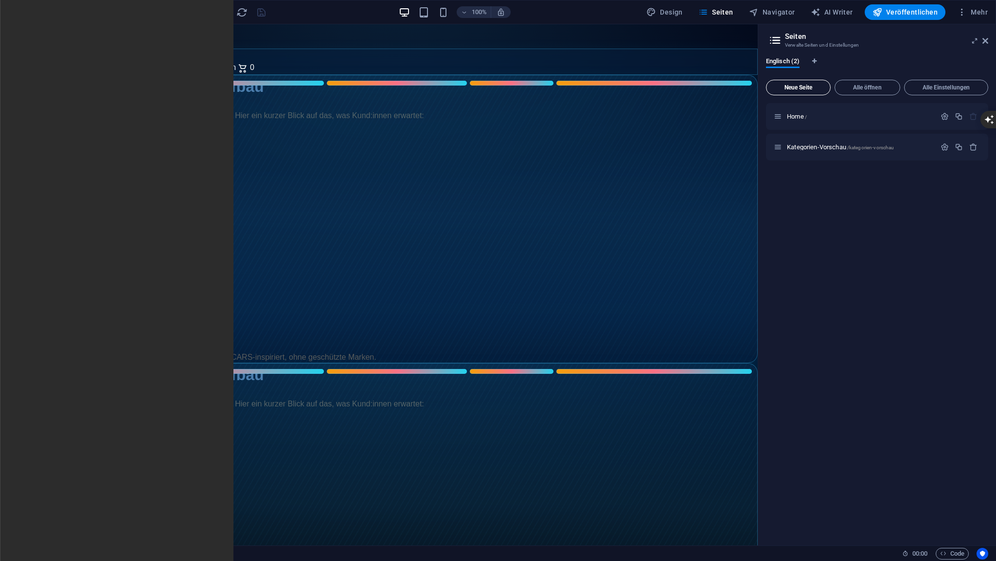
click at [804, 90] on span "Neue Seite" at bounding box center [799, 88] width 56 height 6
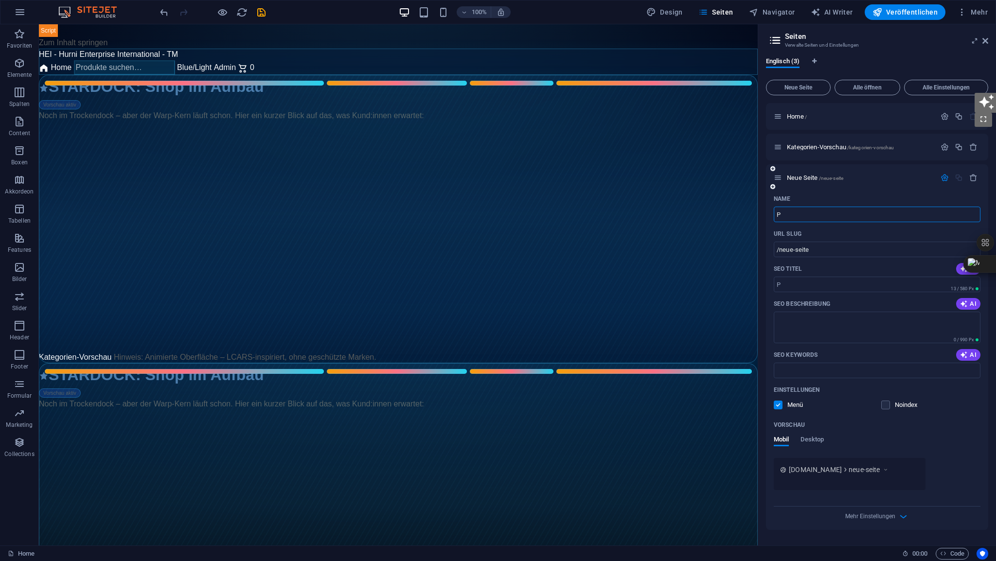
type input "Pr"
type input "/p"
type input "Pro"
type input "/pr"
type input "Produ"
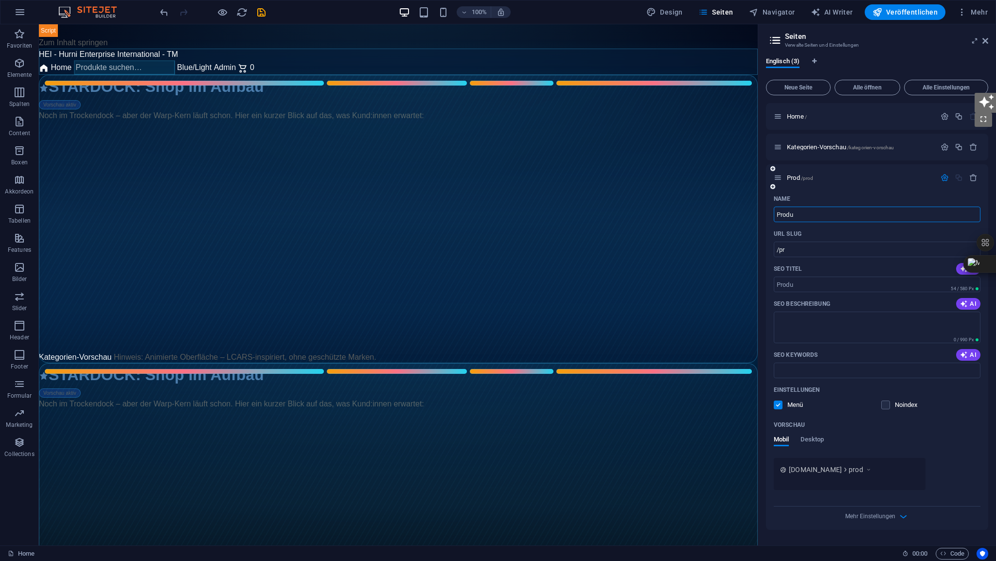
type input "/prod"
type input "Produkt"
type input "/produk"
type input "Produktev"
type input "/produkte"
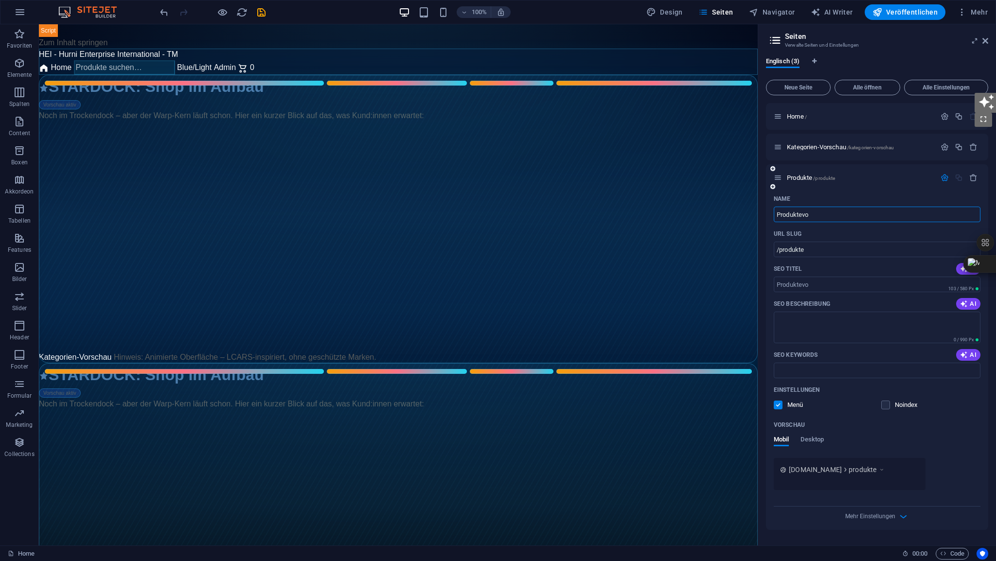
type input "Produktevor"
type input "/produktevo"
type input "Produktevorsch"
type input "/produktevorsc"
type input "Produktevorschau"
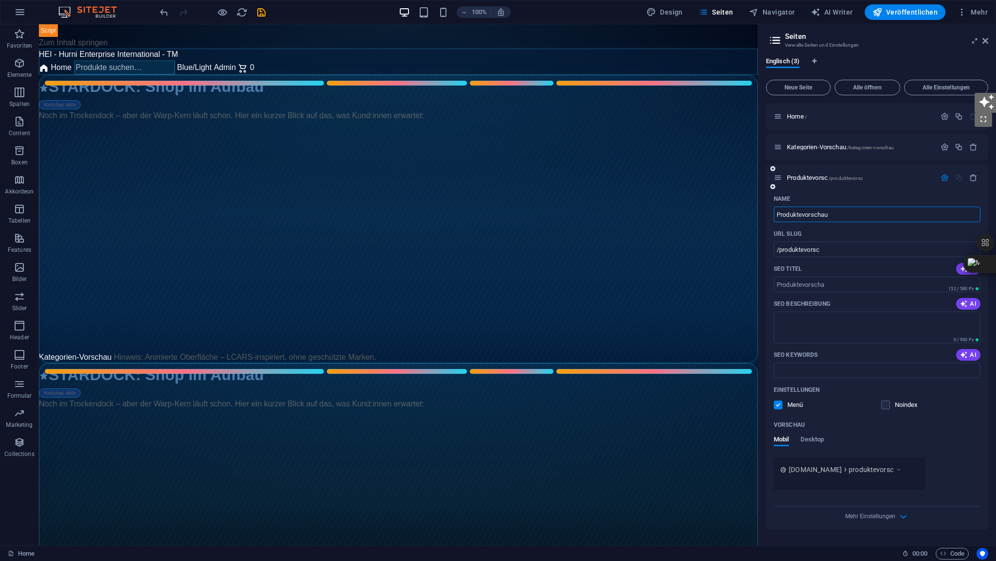
type input "/produktevorscha"
type input "Produktevorschau"
type input "/produktevorschau"
type input "Produktevorschau"
click at [814, 176] on span "Produktevorschau /produktevorschau" at bounding box center [834, 177] width 95 height 7
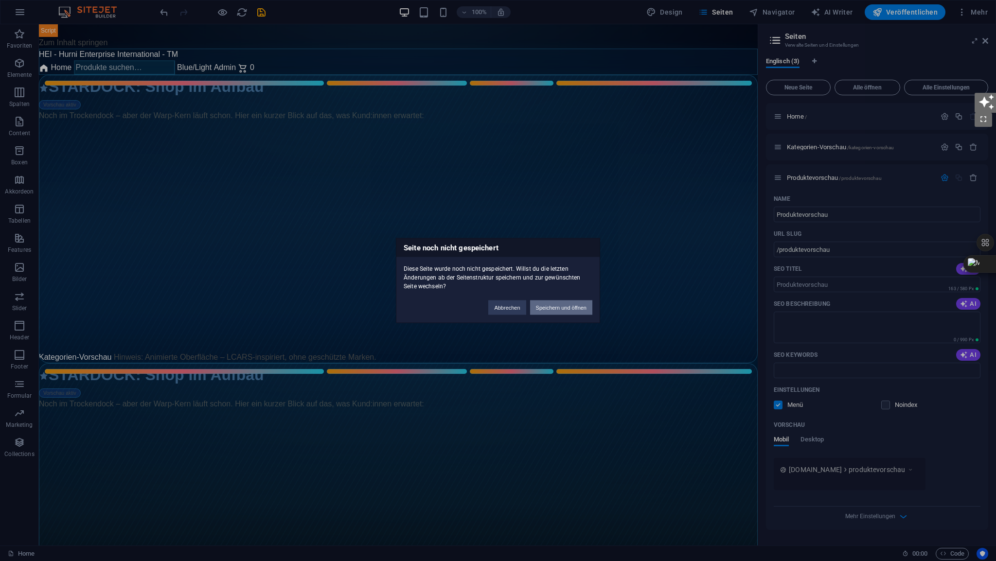
click at [561, 307] on button "Speichern und öffnen" at bounding box center [561, 308] width 62 height 15
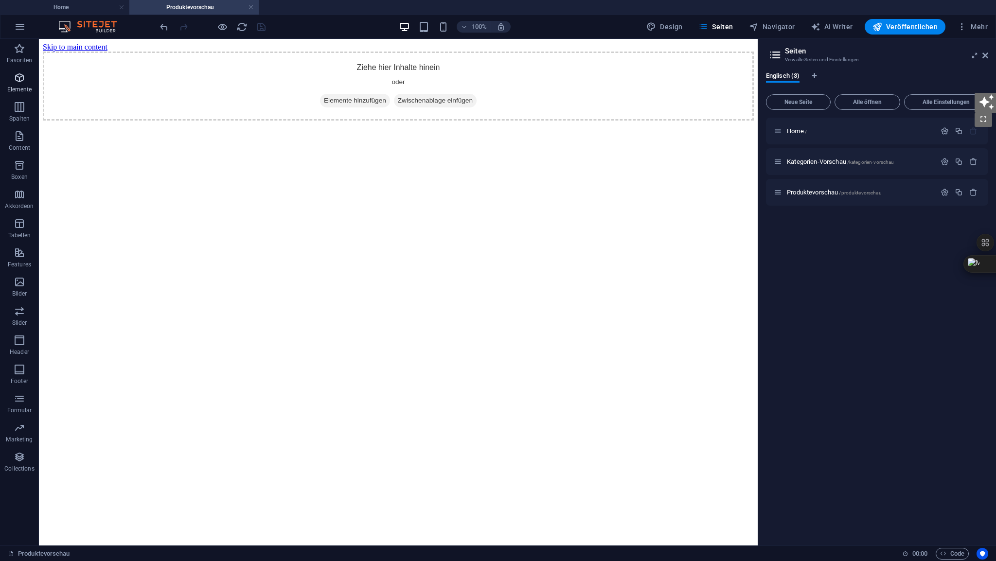
click at [14, 76] on icon "button" at bounding box center [20, 78] width 12 height 12
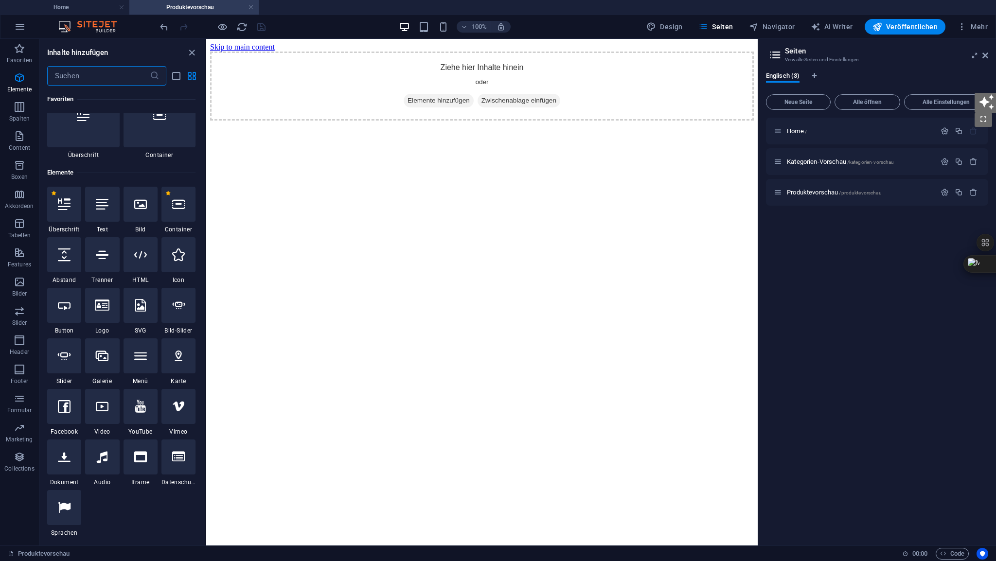
scroll to position [103, 0]
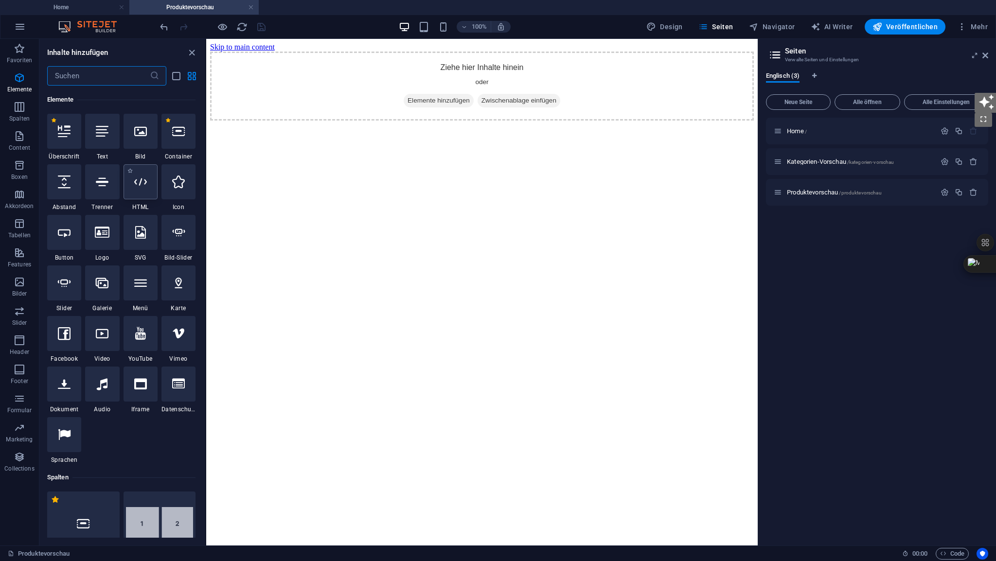
click at [143, 188] on div at bounding box center [141, 181] width 34 height 35
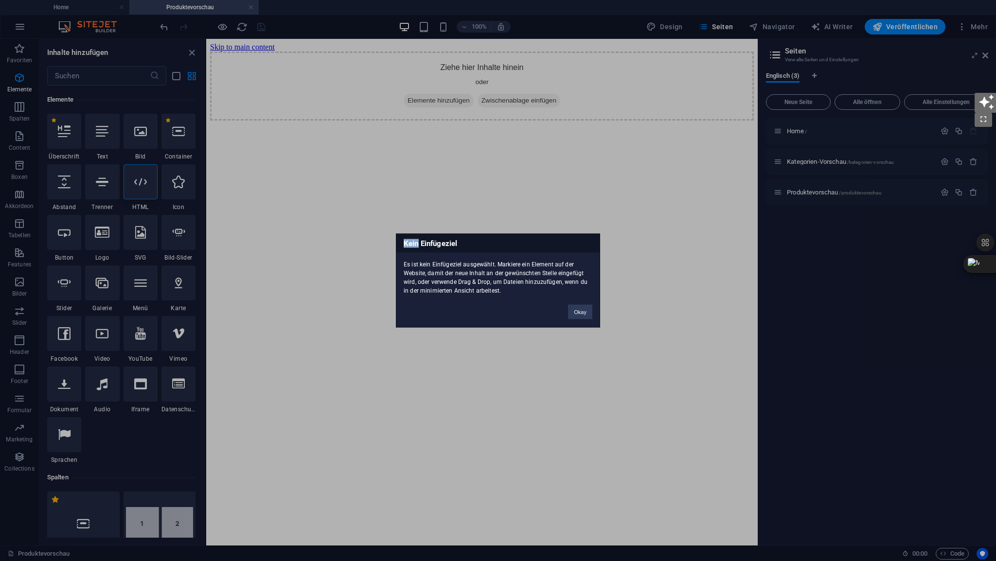
click at [389, 128] on div "Kein Einfügeziel Es ist kein Einfügeziel ausgewählt. Markiere ein Element auf d…" at bounding box center [498, 280] width 996 height 561
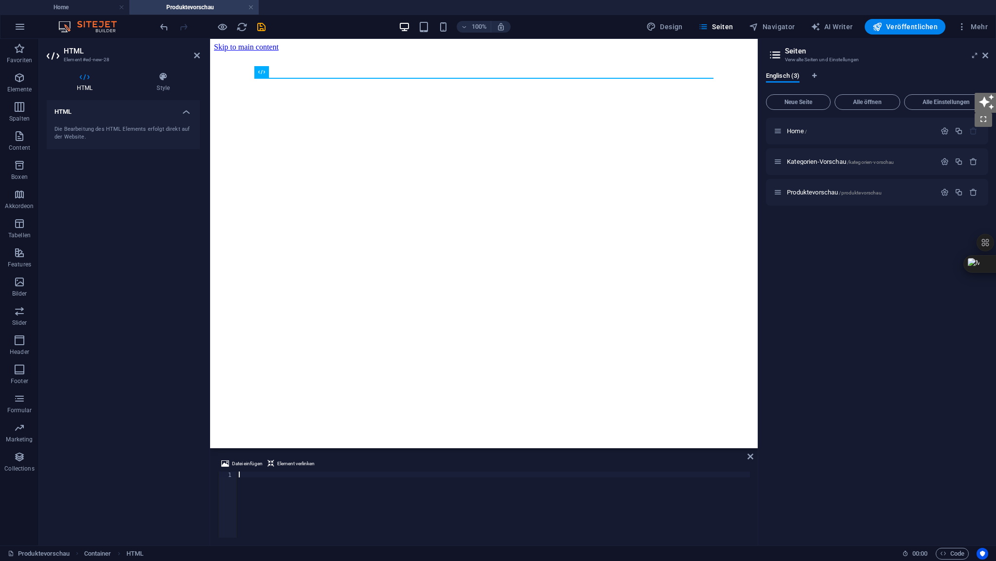
click at [247, 472] on div at bounding box center [493, 511] width 513 height 78
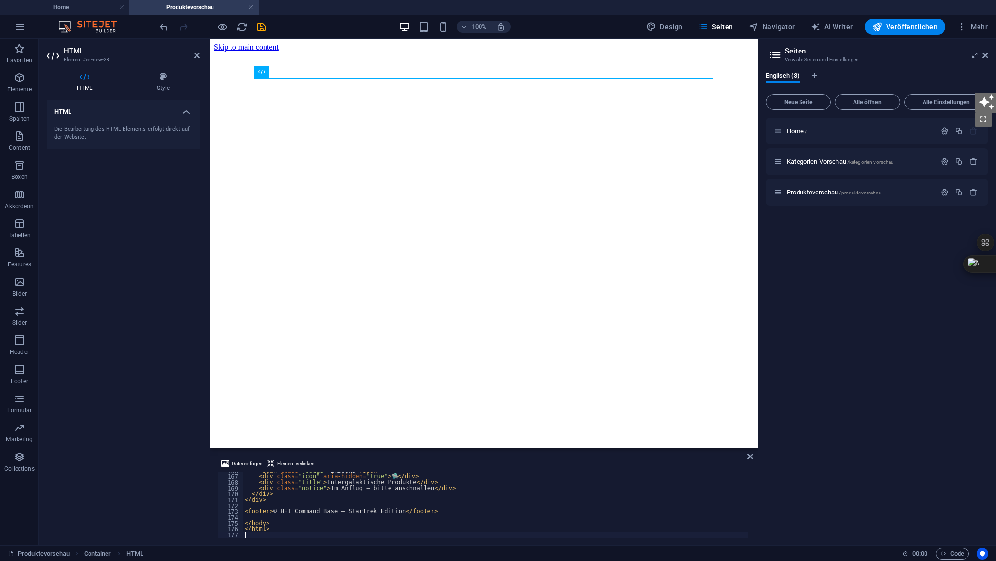
scroll to position [967, 0]
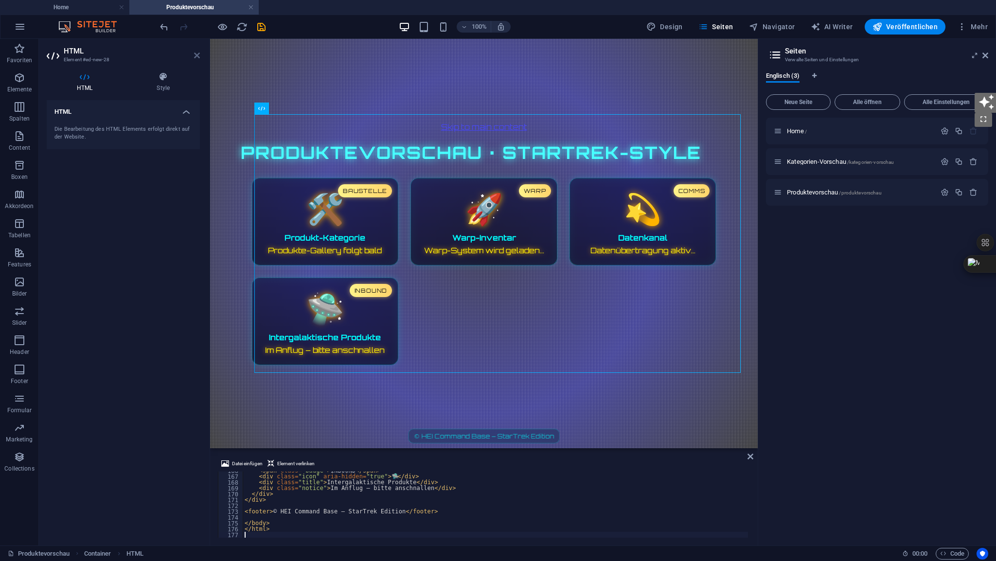
click at [198, 55] on icon at bounding box center [197, 56] width 6 height 8
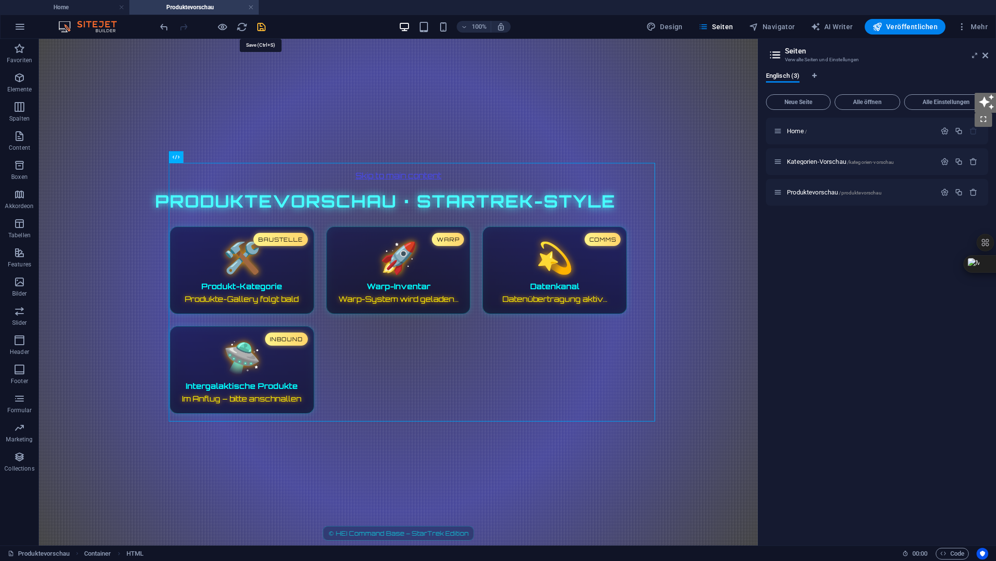
click at [262, 26] on icon "save" at bounding box center [261, 26] width 11 height 11
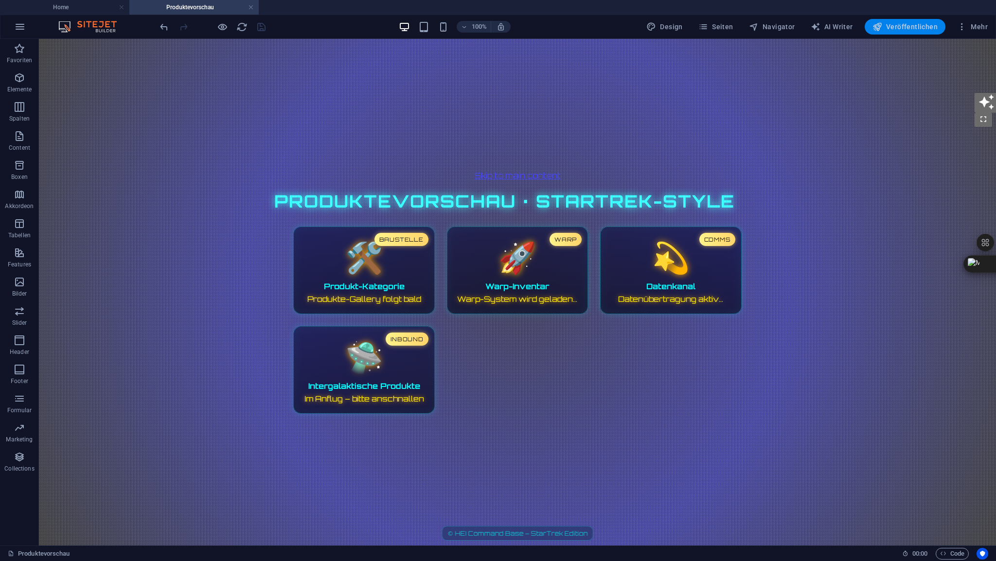
click at [904, 27] on span "Veröffentlichen" at bounding box center [905, 27] width 65 height 10
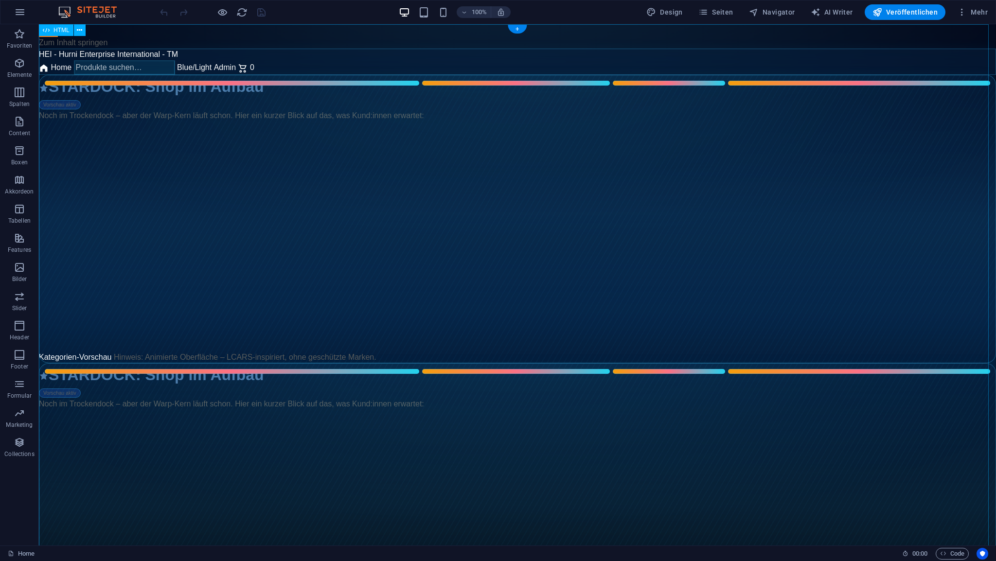
click at [64, 30] on span "HTML" at bounding box center [62, 30] width 16 height 6
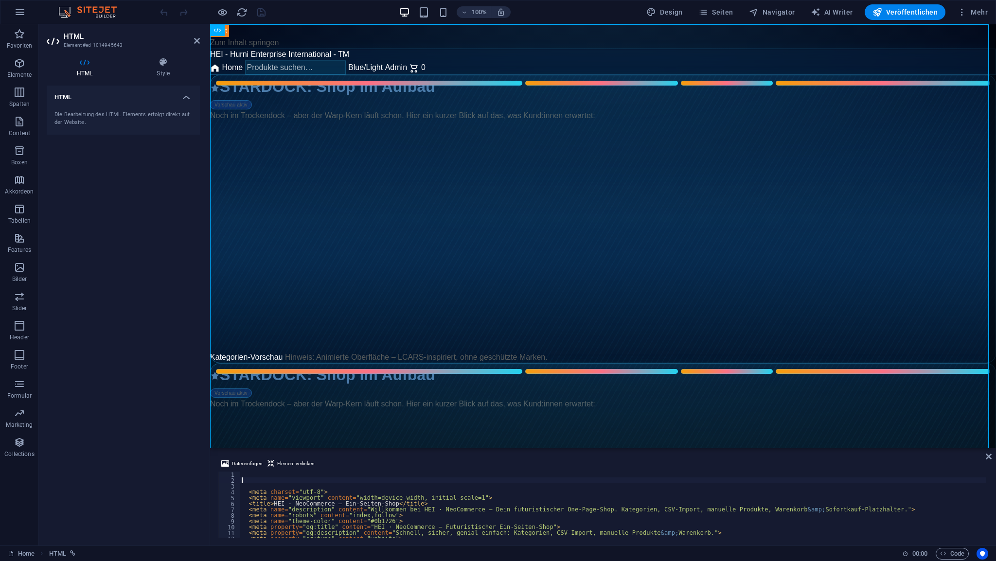
click at [263, 478] on div "< meta charset = "utf-8" > < meta name = "viewport" content = "width=device-wid…" at bounding box center [809, 510] width 1139 height 76
type textarea "<div class="flex-1"> <div class="text-sm font-mediu-->"
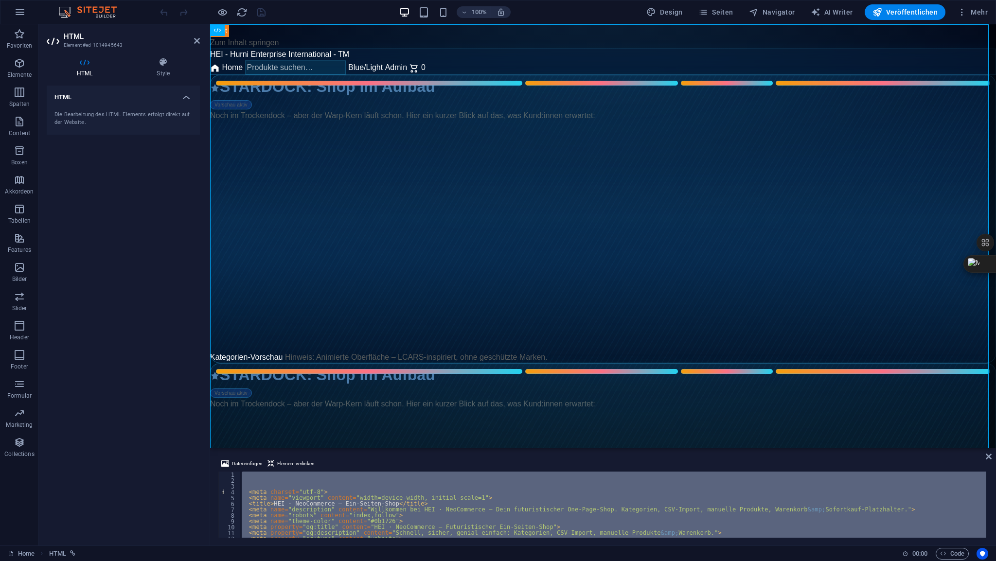
scroll to position [3784, 0]
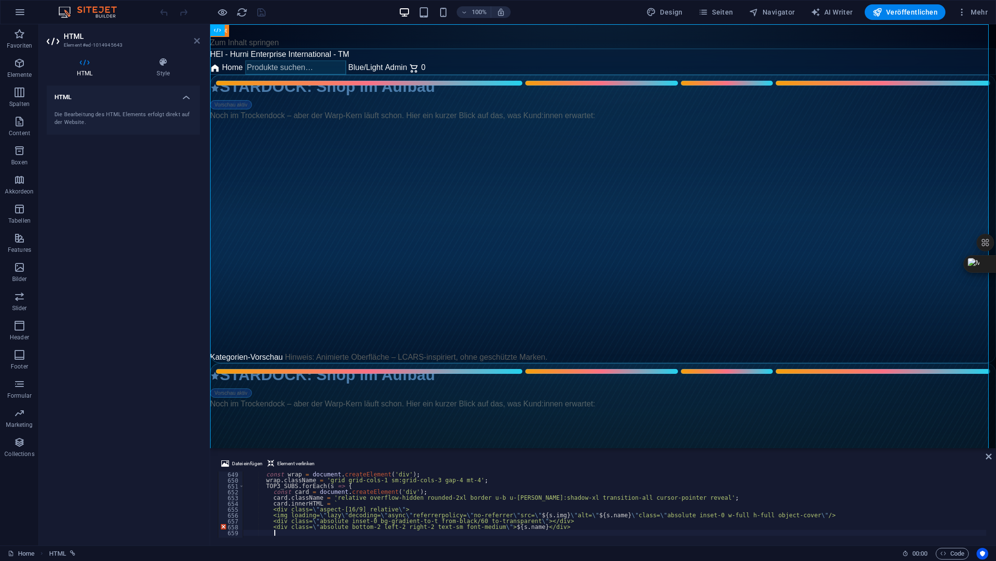
click at [197, 39] on icon at bounding box center [197, 41] width 6 height 8
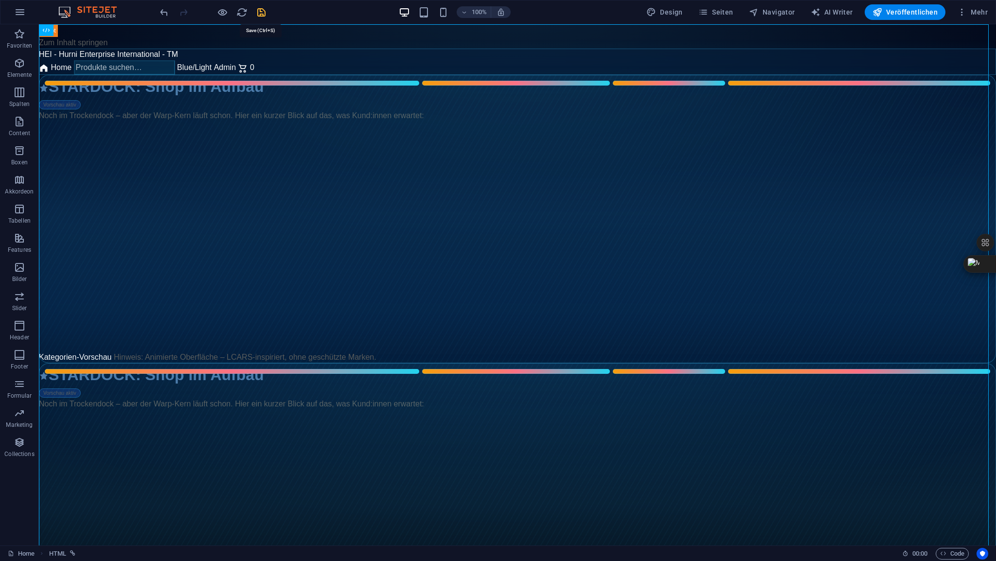
click at [262, 13] on icon "save" at bounding box center [261, 12] width 11 height 11
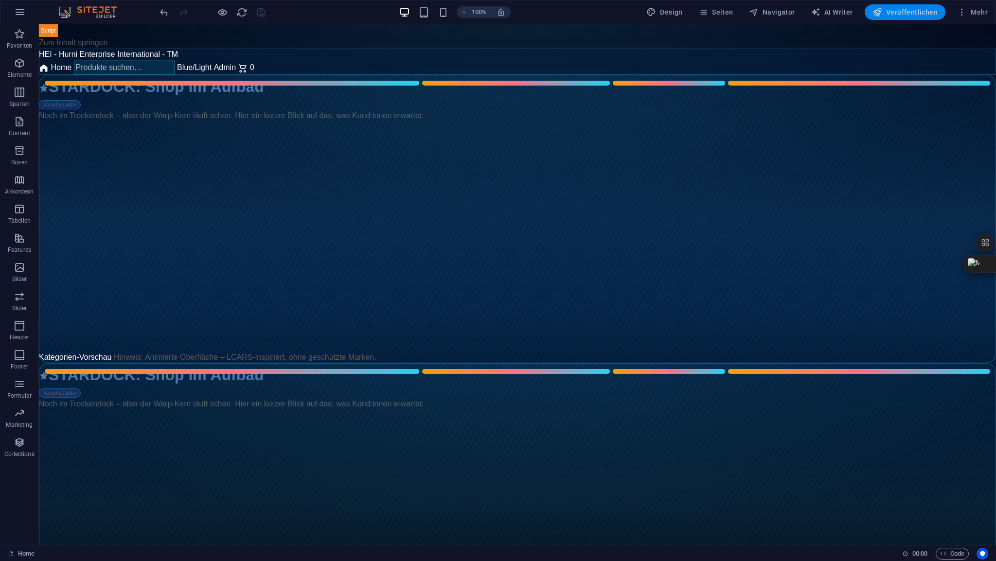
click at [911, 11] on span "Veröffentlichen" at bounding box center [905, 12] width 65 height 10
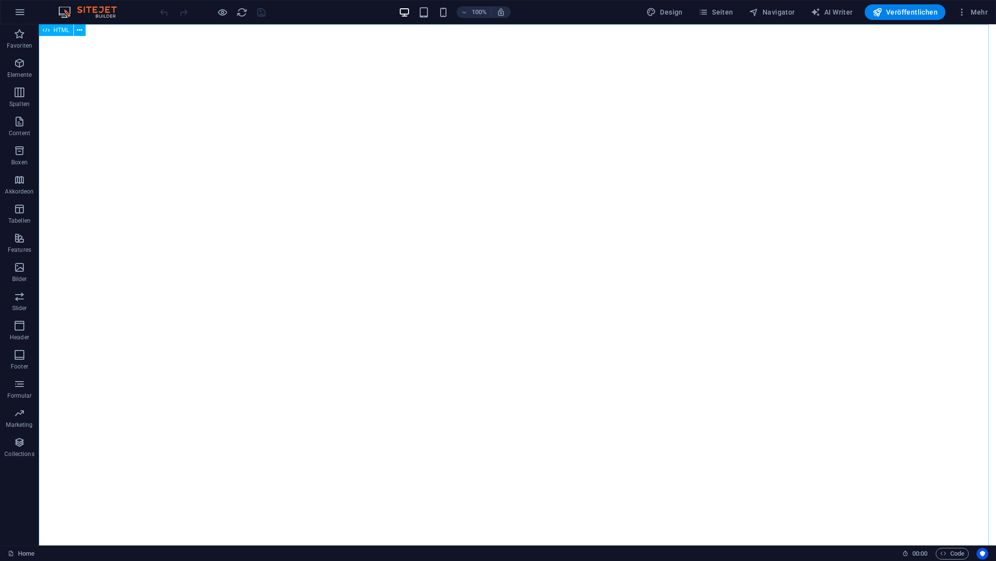
click at [56, 29] on span "HTML" at bounding box center [62, 30] width 16 height 6
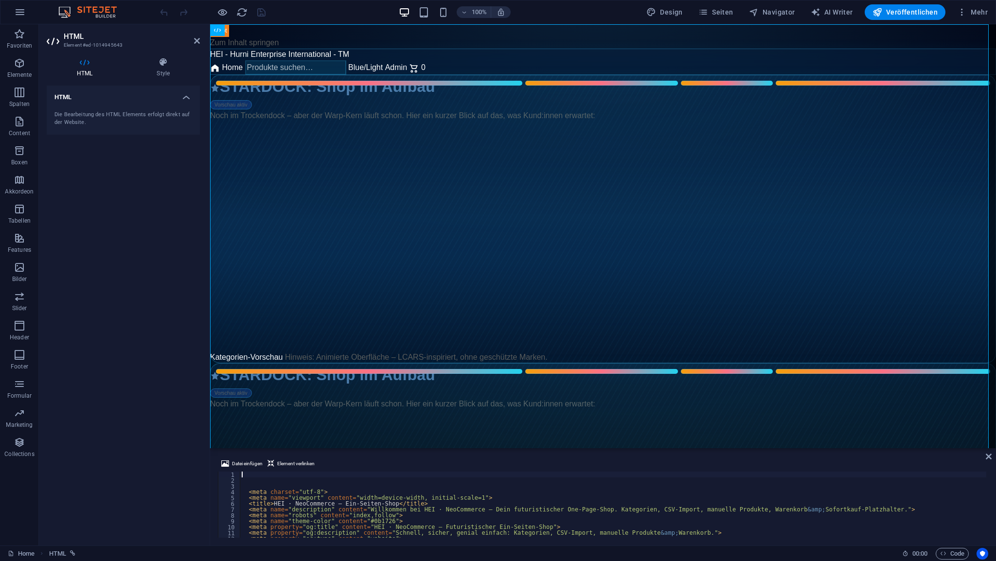
click at [258, 475] on div "< meta charset = "utf-8" > < meta name = "viewport" content = "width=device-wid…" at bounding box center [809, 510] width 1139 height 76
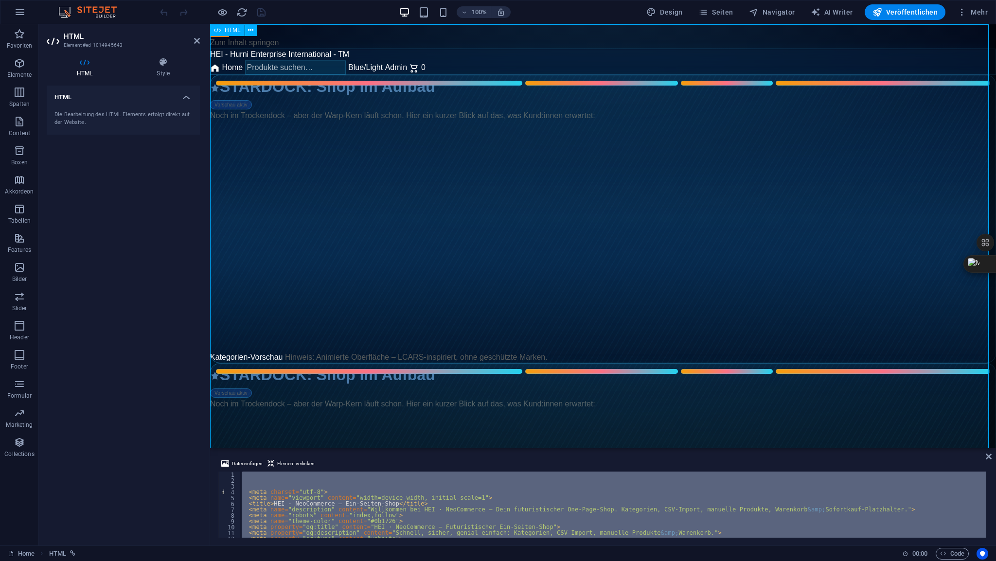
type textarea "</html> </script>"
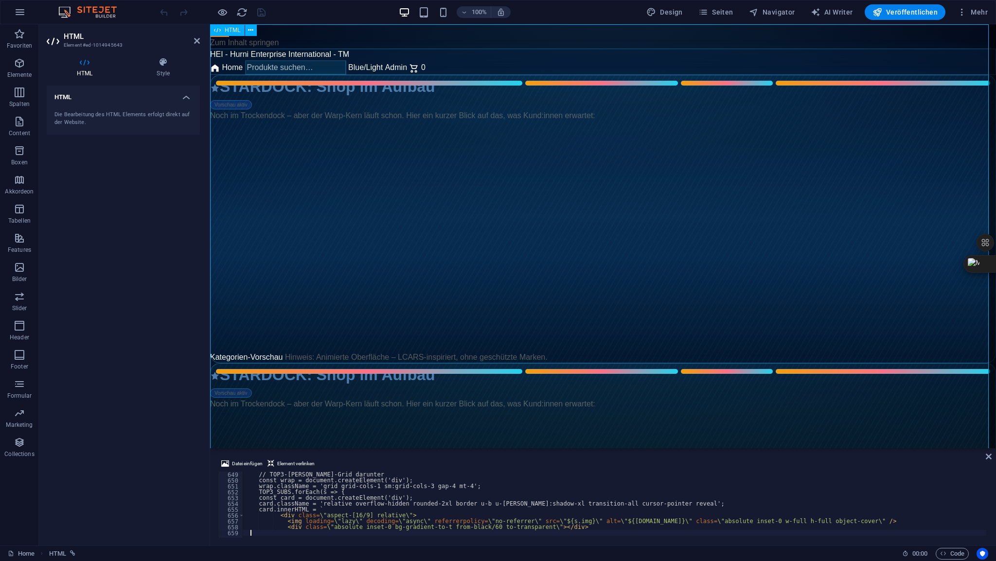
scroll to position [3784, 0]
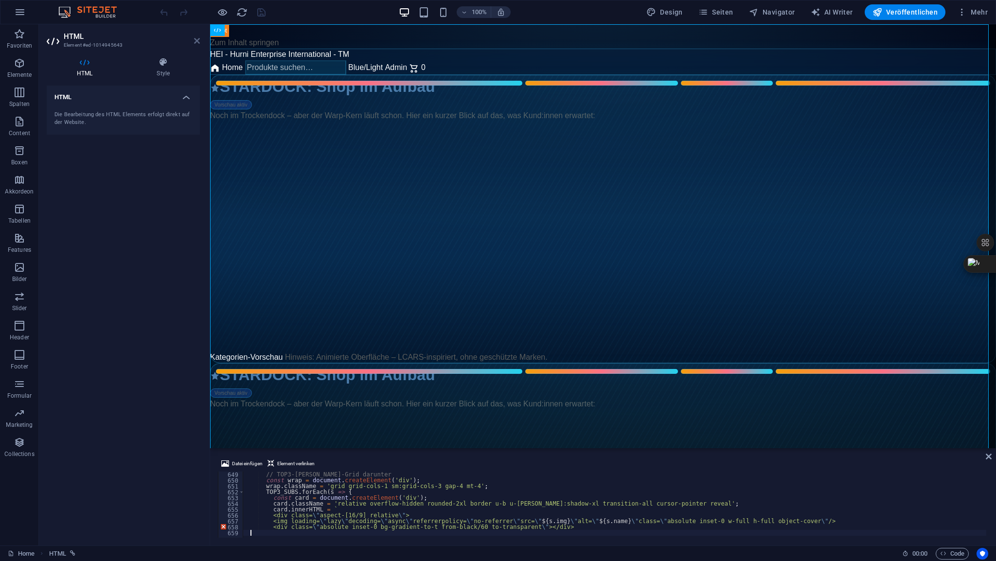
click at [197, 41] on icon at bounding box center [197, 41] width 6 height 8
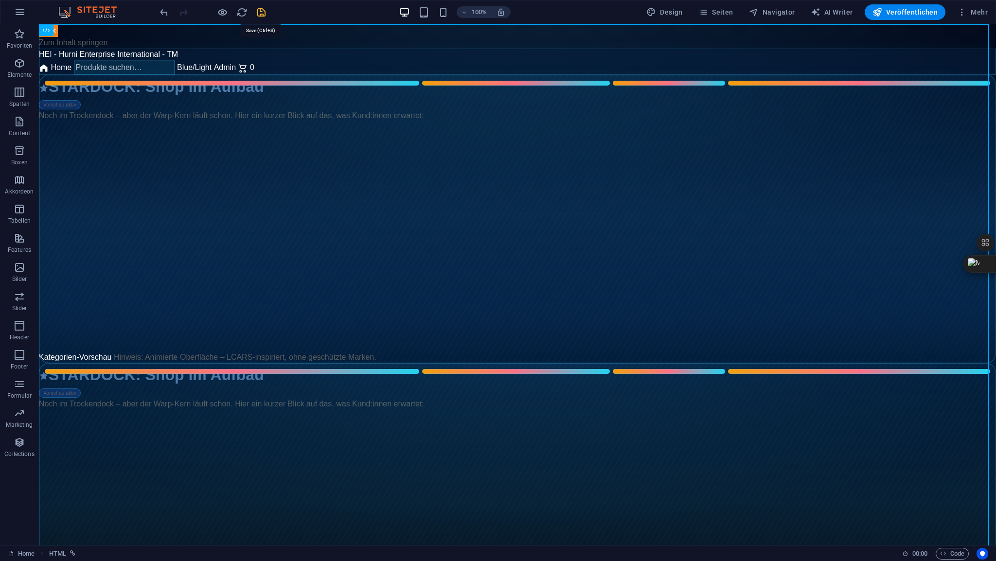
click at [260, 12] on icon "save" at bounding box center [261, 12] width 11 height 11
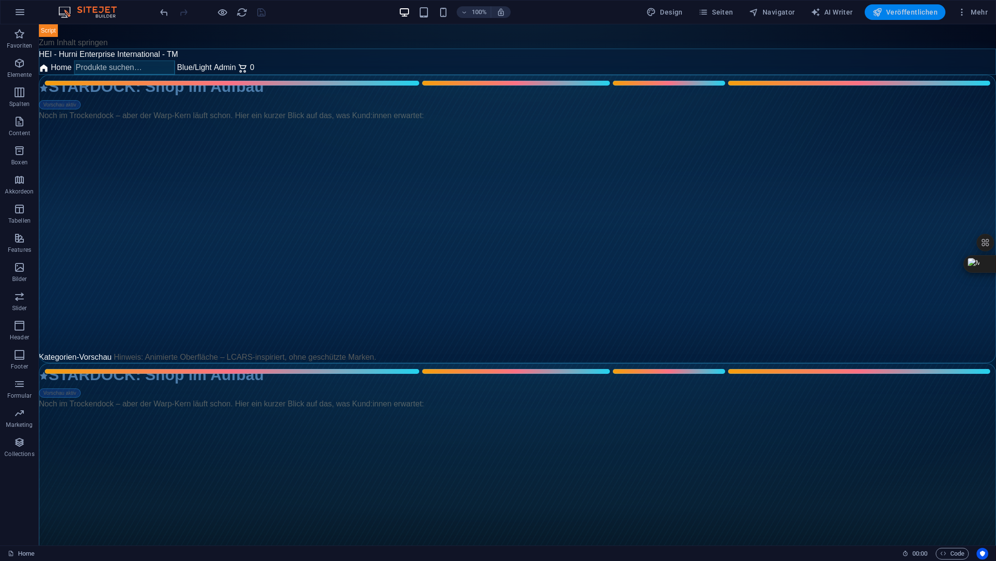
click at [908, 13] on span "Veröffentlichen" at bounding box center [905, 12] width 65 height 10
click at [60, 29] on span "HTML" at bounding box center [62, 30] width 16 height 6
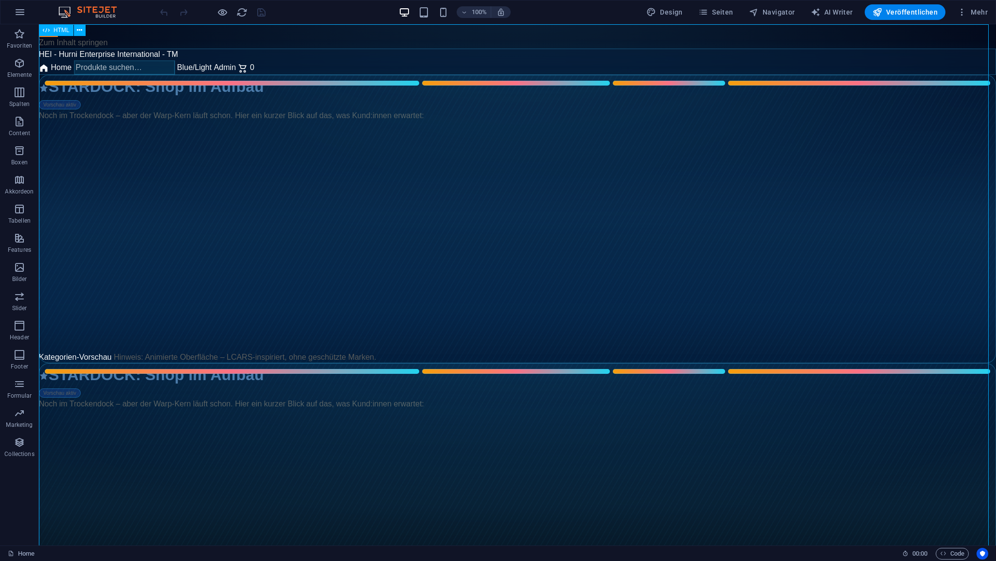
click at [60, 29] on span "HTML" at bounding box center [62, 30] width 16 height 6
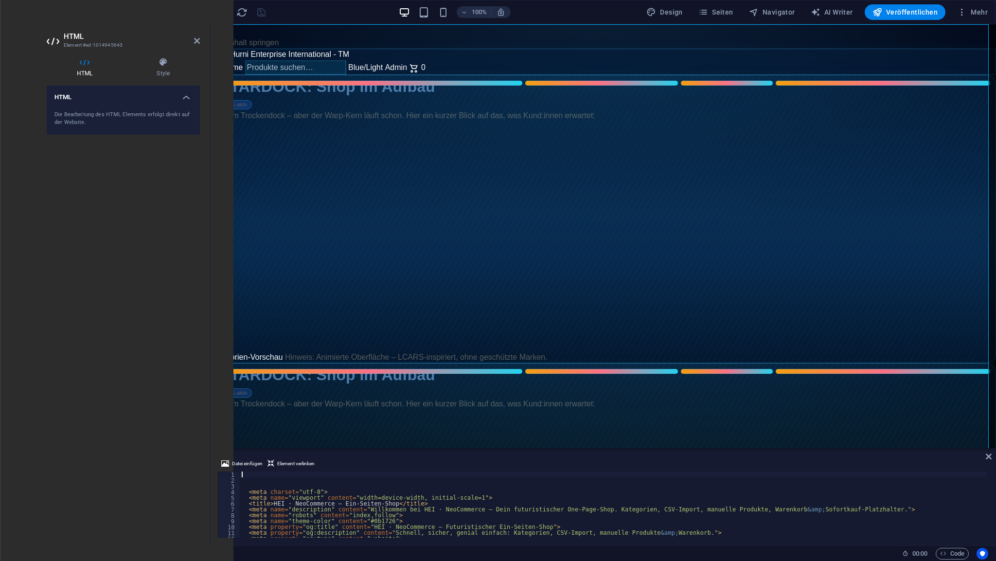
click at [263, 476] on div "< meta charset = "utf-8" > < meta name = "viewport" content = "width=device-wid…" at bounding box center [809, 510] width 1139 height 76
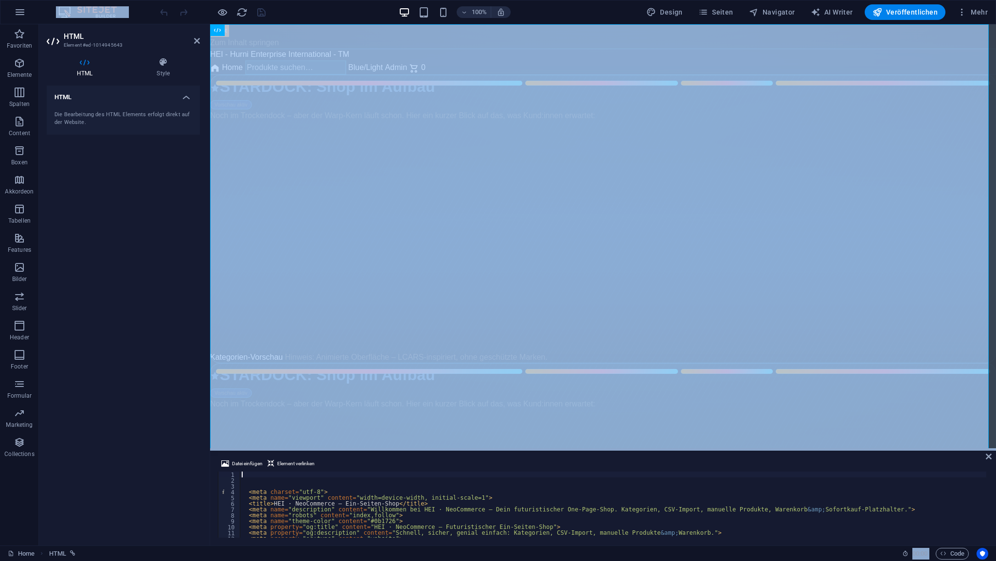
click at [272, 478] on div "< meta charset = "utf-8" > < meta name = "viewport" content = "width=device-wid…" at bounding box center [809, 510] width 1139 height 76
click at [271, 485] on div "< meta charset = "utf-8" > < meta name = "viewport" content = "width=device-wid…" at bounding box center [809, 510] width 1139 height 76
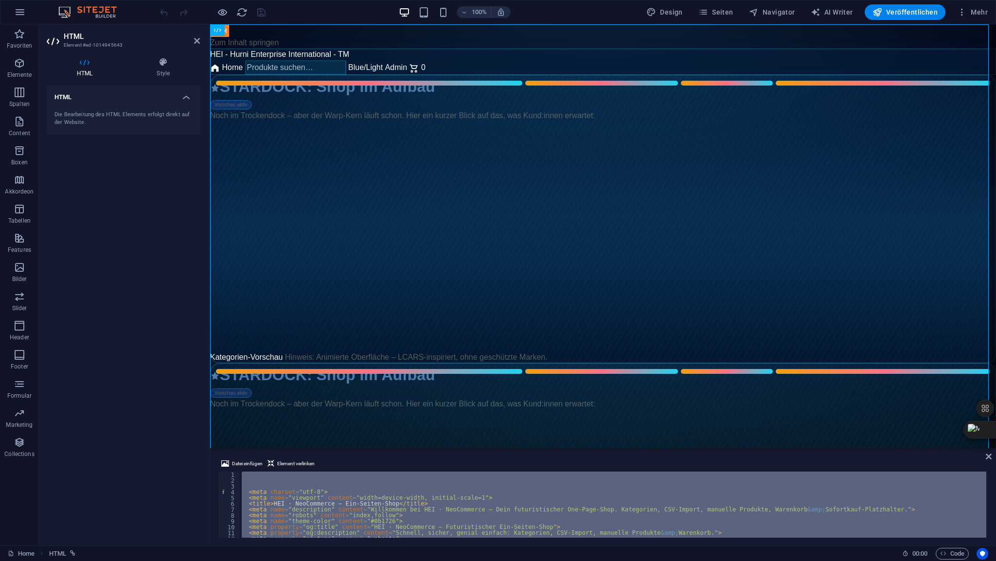
click at [271, 485] on div "< meta charset = "utf-8" > < meta name = "viewport" content = "width=device-wid…" at bounding box center [809, 510] width 1139 height 76
type textarea "</html> </script>"
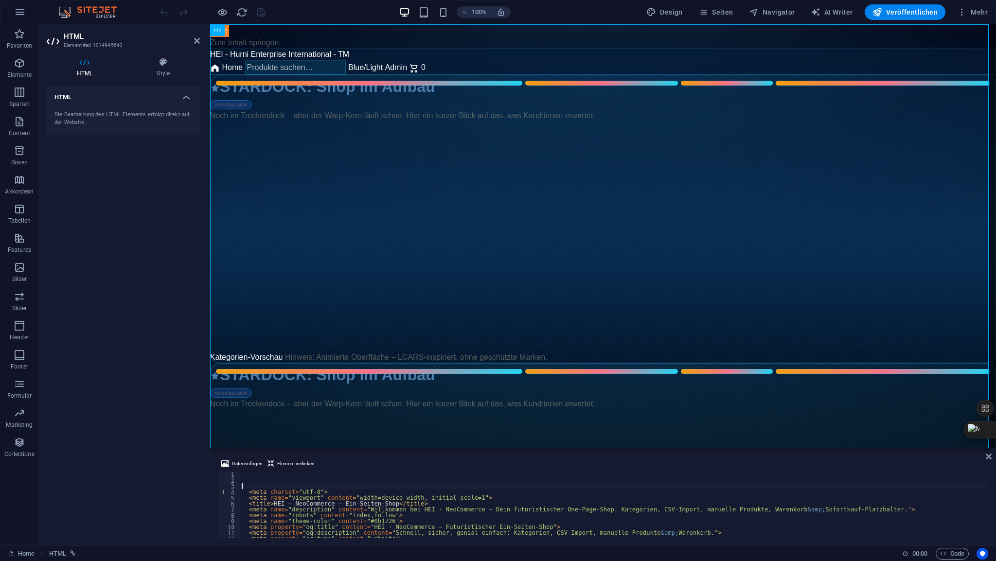
click at [271, 485] on div "< meta charset = "utf-8" > < meta name = "viewport" content = "width=device-wid…" at bounding box center [809, 510] width 1139 height 76
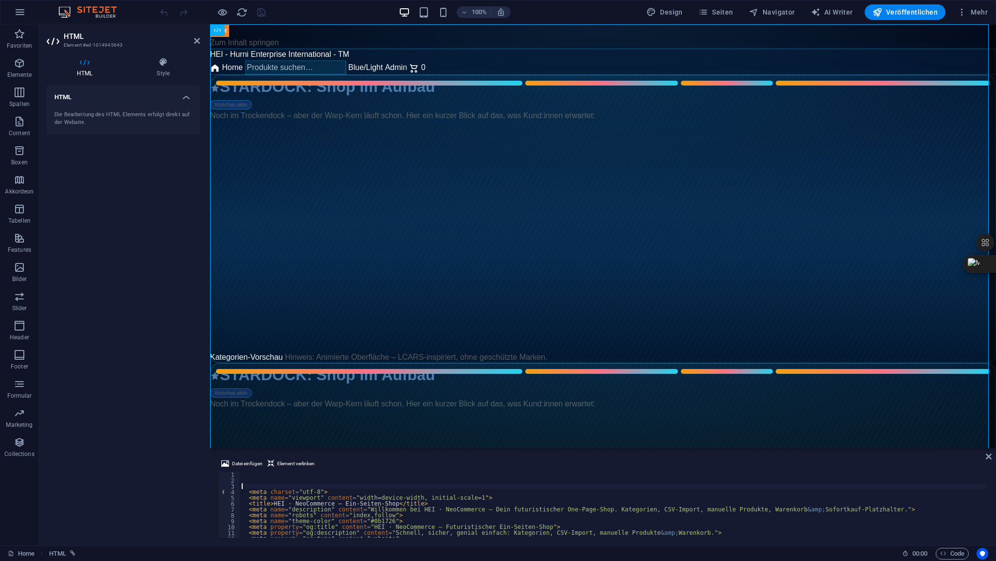
type textarea "</html> </script>"
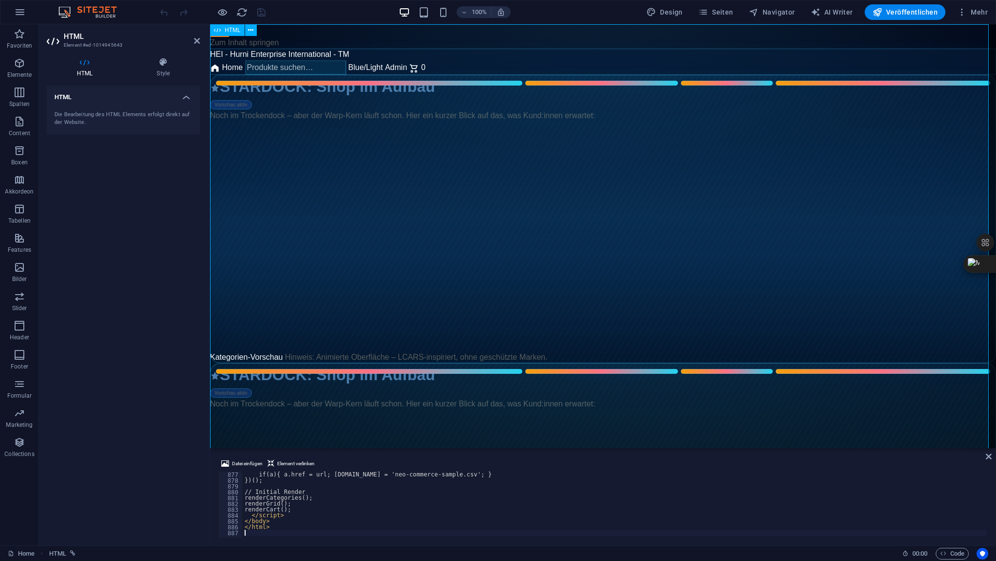
scroll to position [5115, 0]
click at [196, 41] on icon at bounding box center [197, 41] width 6 height 8
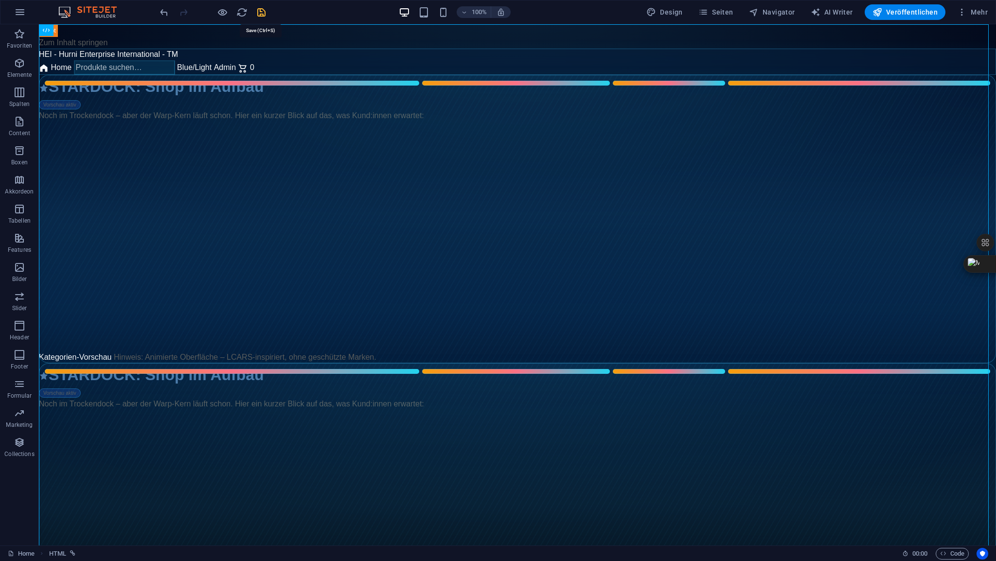
click at [260, 14] on icon "save" at bounding box center [261, 12] width 11 height 11
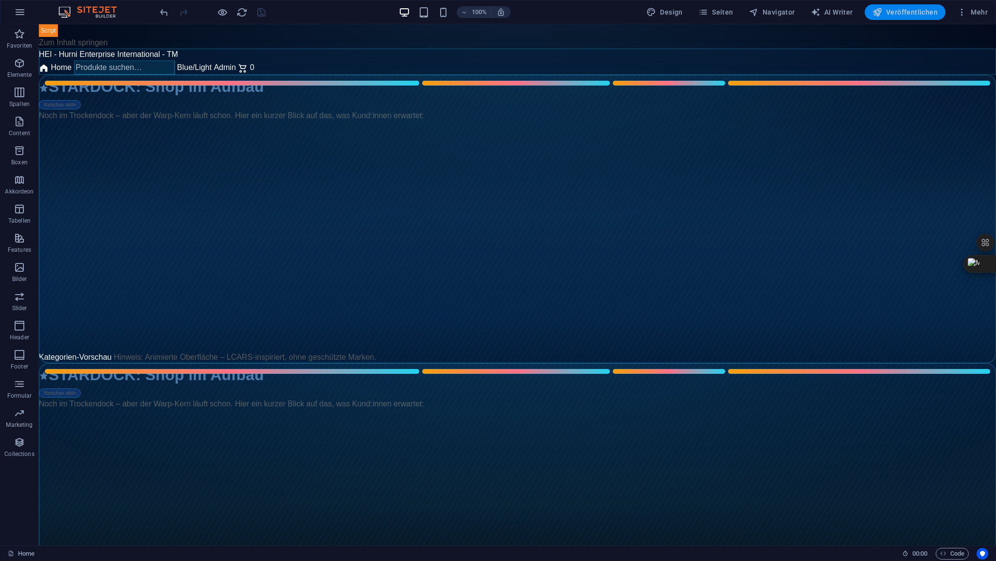
click at [907, 12] on span "Veröffentlichen" at bounding box center [905, 12] width 65 height 10
